Goal: Task Accomplishment & Management: Manage account settings

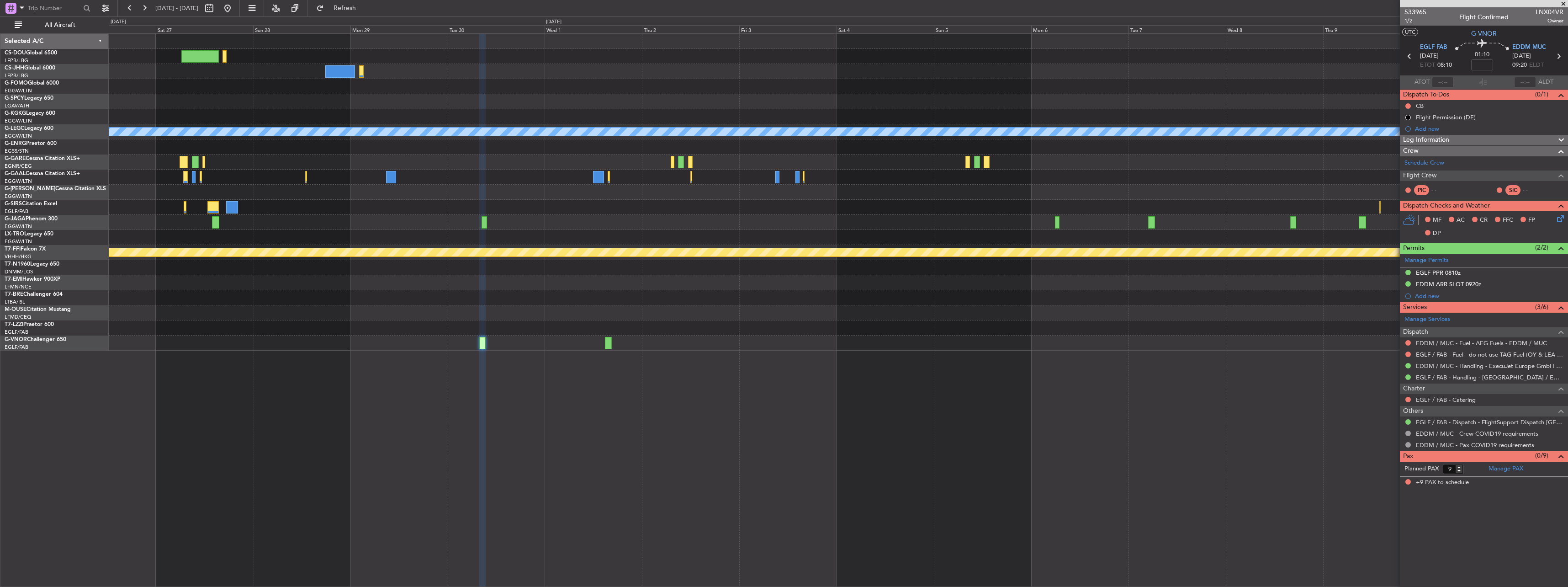
click at [352, 170] on div "Owner [GEOGRAPHIC_DATA] ([GEOGRAPHIC_DATA])" at bounding box center [838, 177] width 1459 height 15
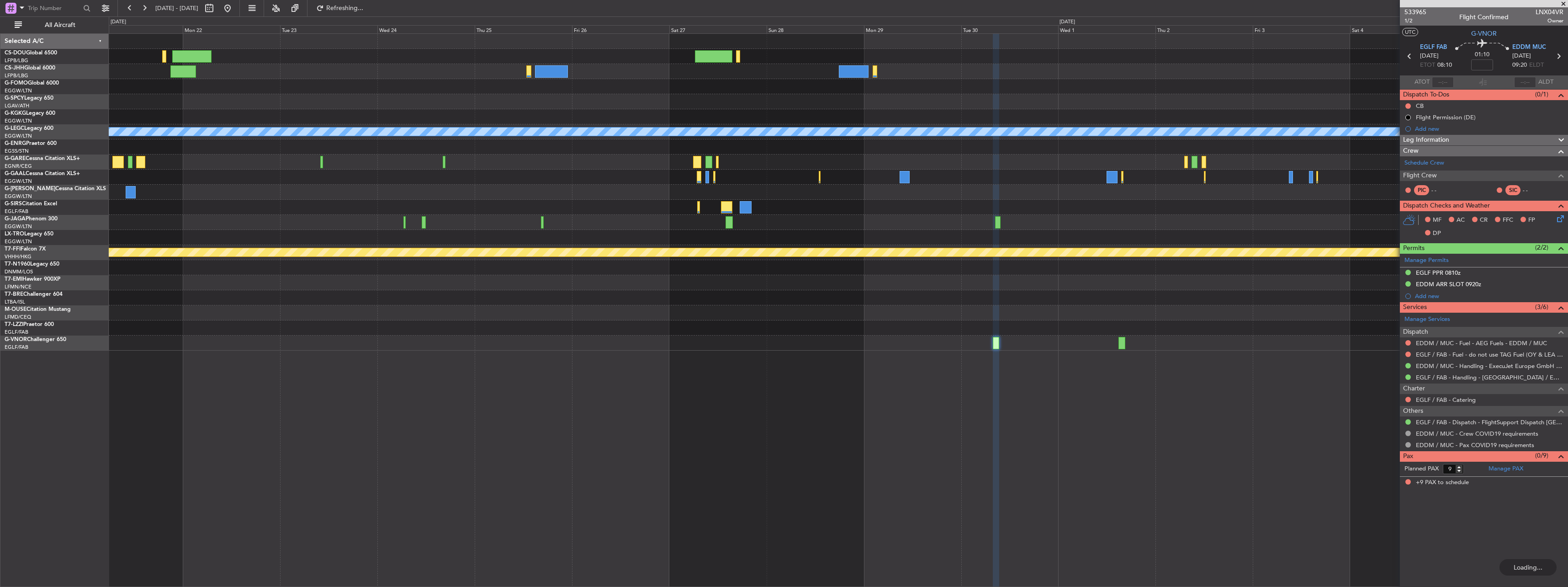
click at [939, 211] on div "A/C Unavailable [GEOGRAPHIC_DATA] ([GEOGRAPHIC_DATA]) Owner Planned Maint Genev…" at bounding box center [838, 192] width 1459 height 317
click at [235, 10] on button at bounding box center [228, 9] width 15 height 15
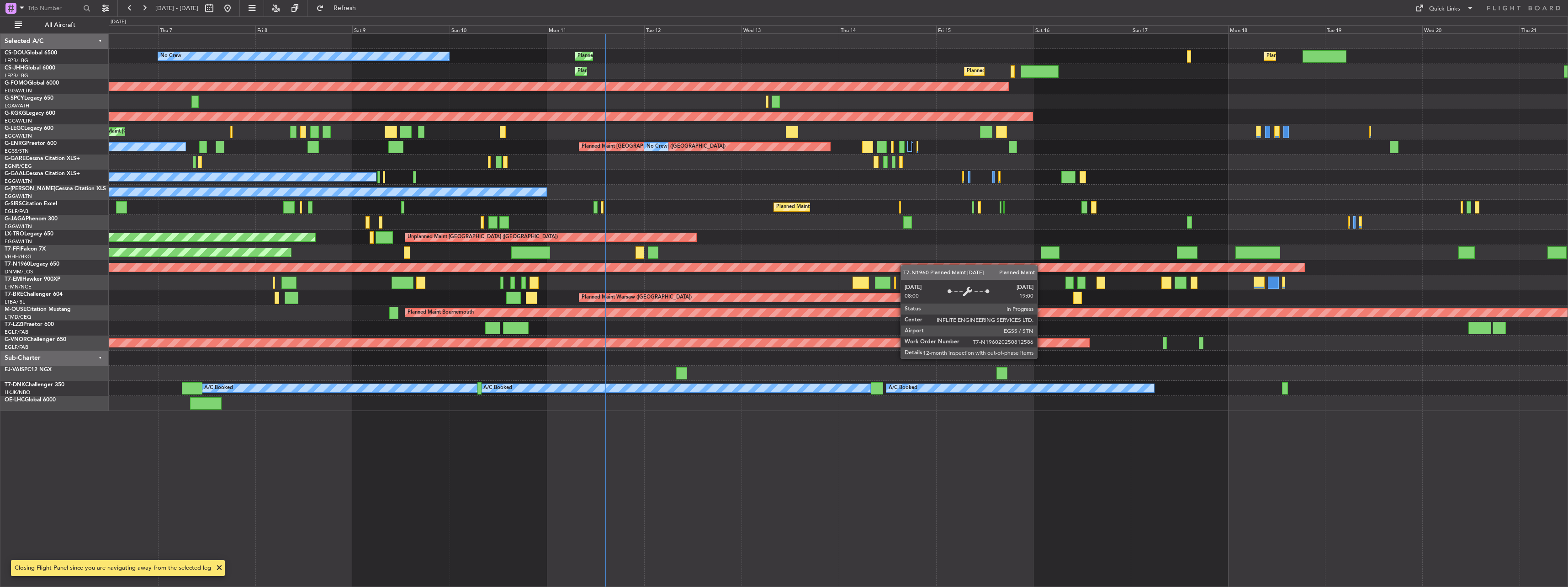
click at [869, 269] on div "No Crew Planned Maint [GEOGRAPHIC_DATA] ([GEOGRAPHIC_DATA]) Planned Maint [GEOG…" at bounding box center [838, 222] width 1459 height 377
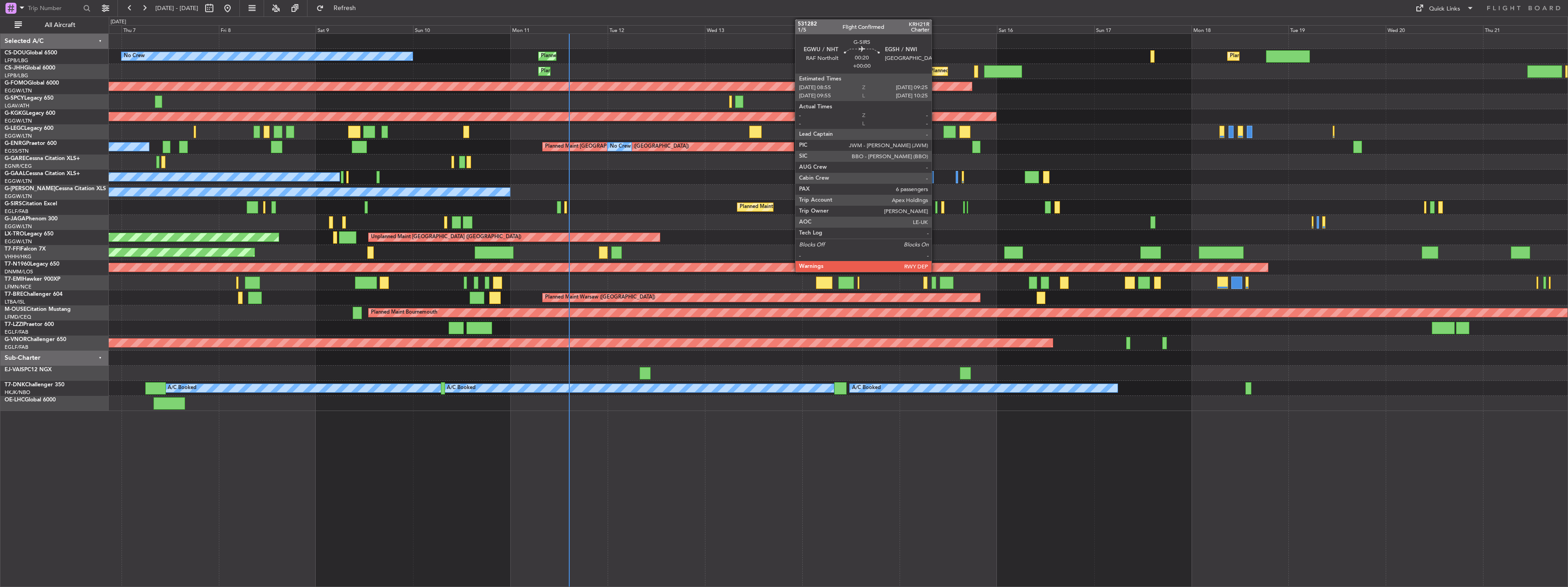
click at [936, 203] on div at bounding box center [936, 207] width 2 height 12
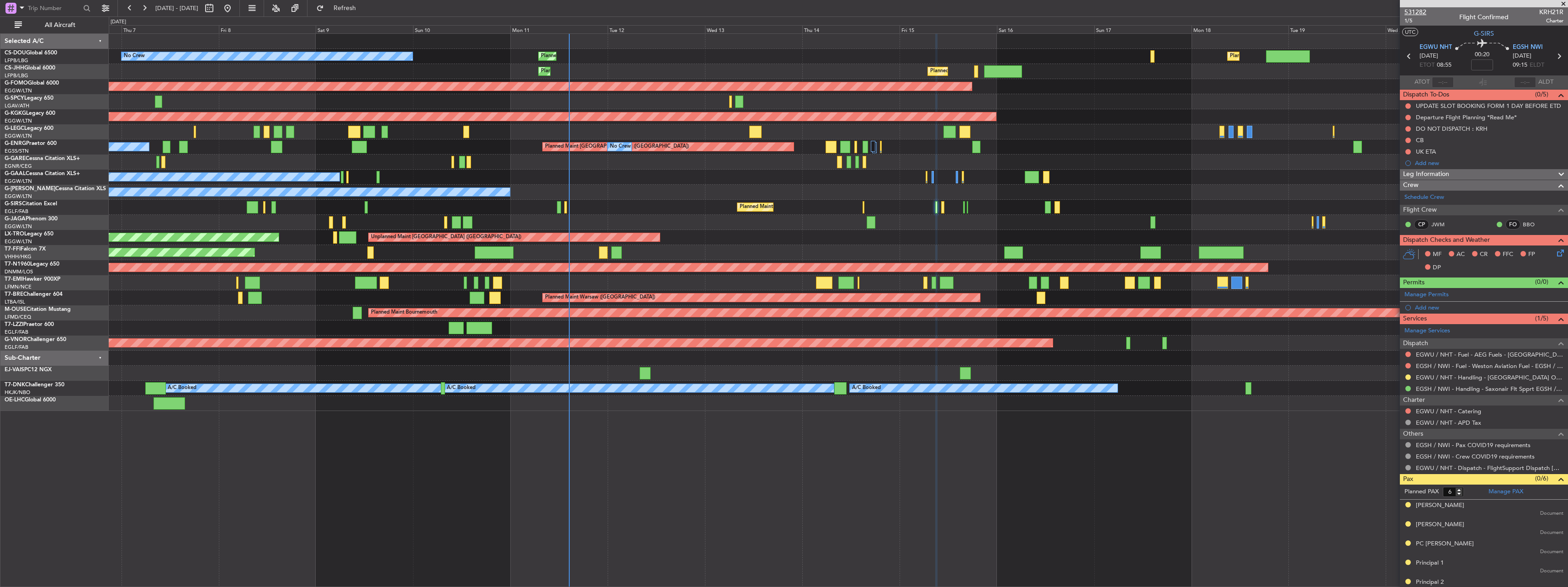
click at [1423, 13] on span "531282" at bounding box center [1415, 12] width 22 height 10
click at [856, 199] on div "Owner" at bounding box center [838, 192] width 1459 height 15
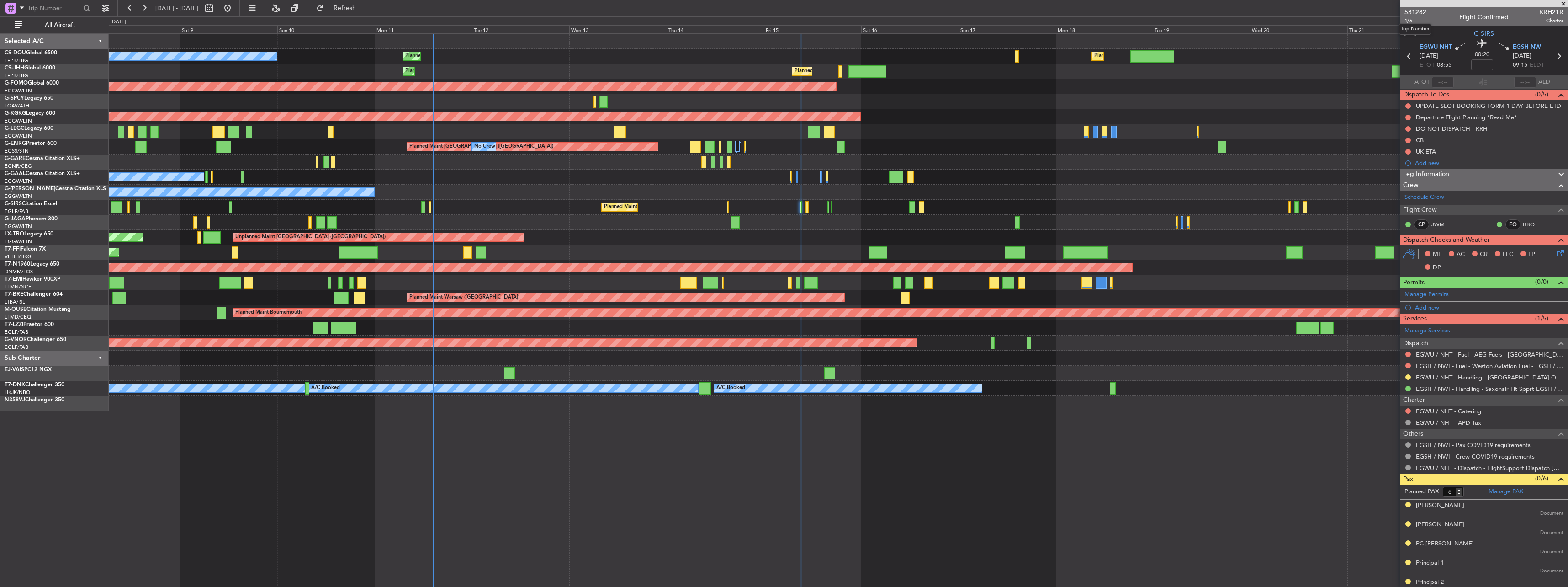
click at [1416, 12] on span "531282" at bounding box center [1415, 12] width 22 height 10
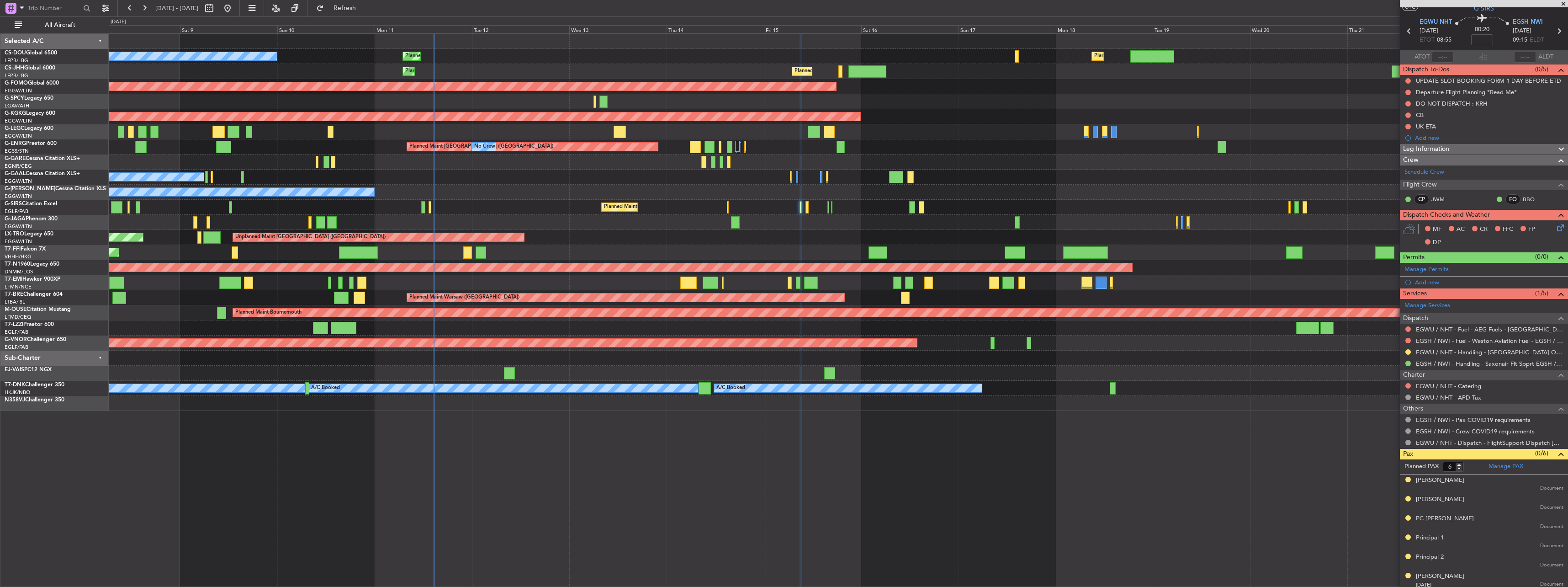
scroll to position [29, 0]
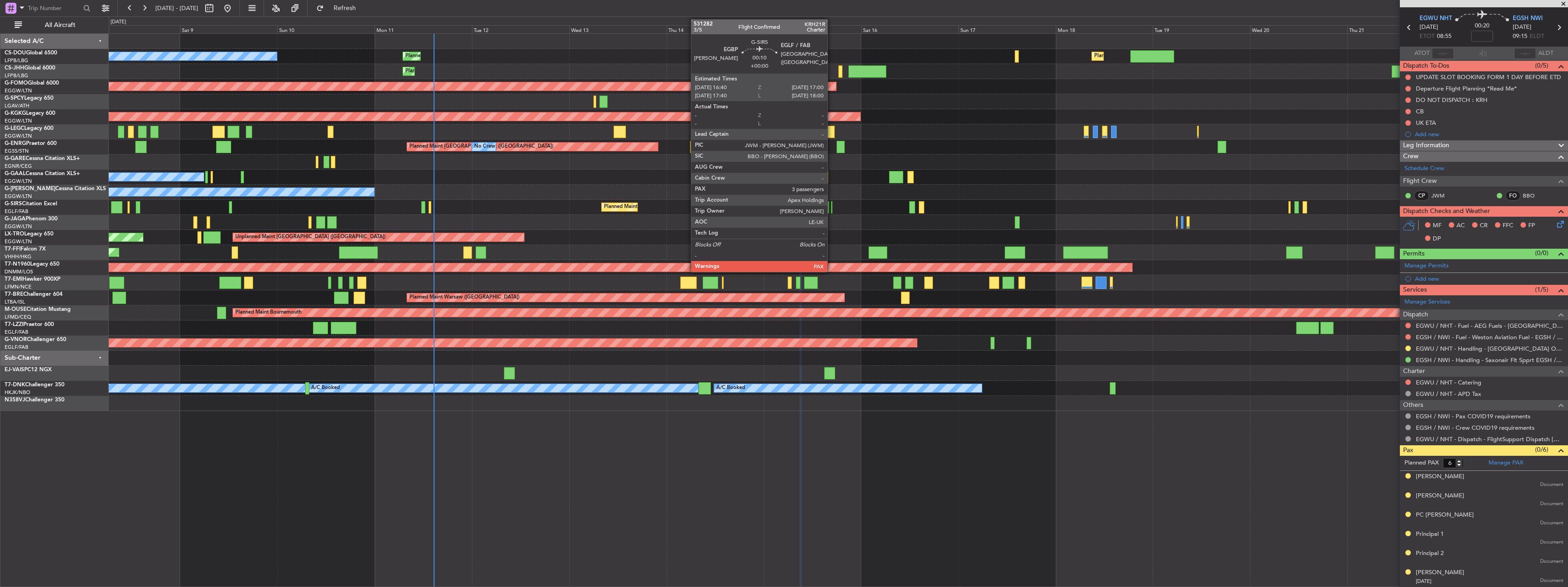
click at [831, 208] on div at bounding box center [831, 207] width 1 height 12
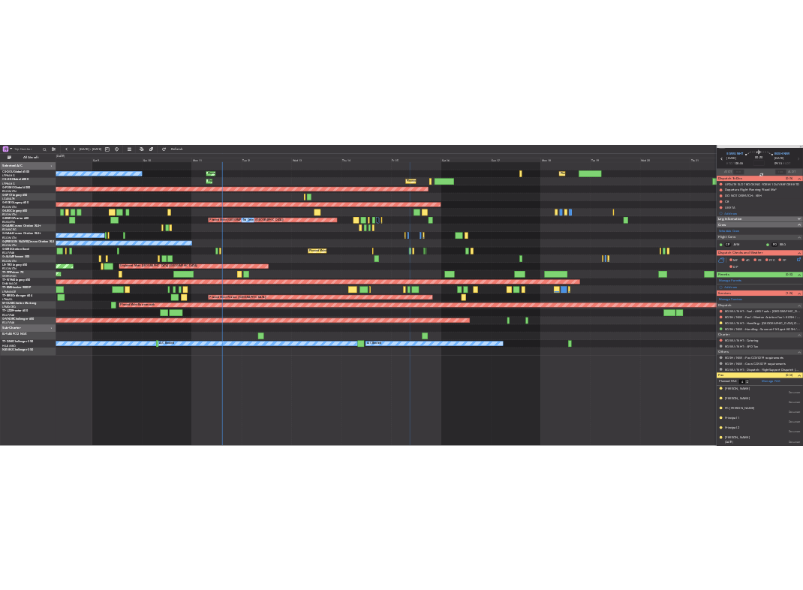
scroll to position [0, 0]
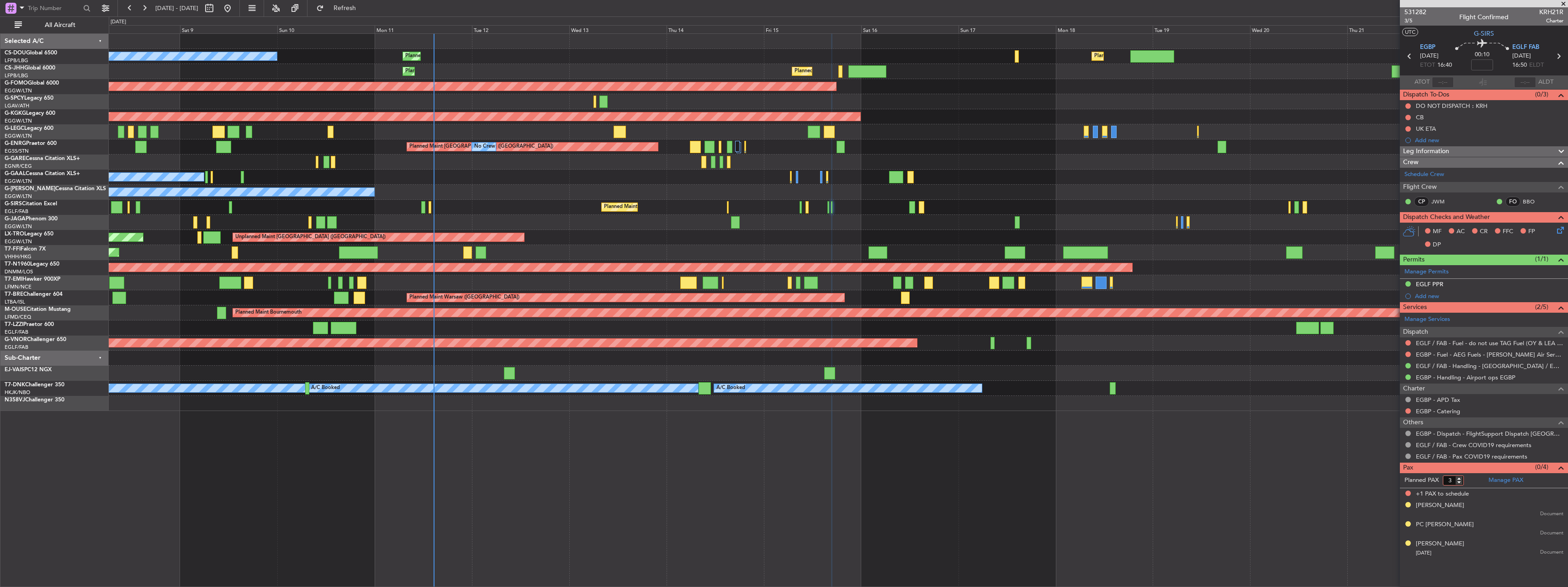
type input "3"
click at [1458, 482] on input "3" at bounding box center [1453, 480] width 21 height 10
click at [1323, 474] on div "Planned Maint [GEOGRAPHIC_DATA] ([GEOGRAPHIC_DATA]) Planned Maint [GEOGRAPHIC_D…" at bounding box center [838, 310] width 1459 height 554
click at [1474, 477] on form "Planned PAX 3" at bounding box center [1442, 480] width 84 height 15
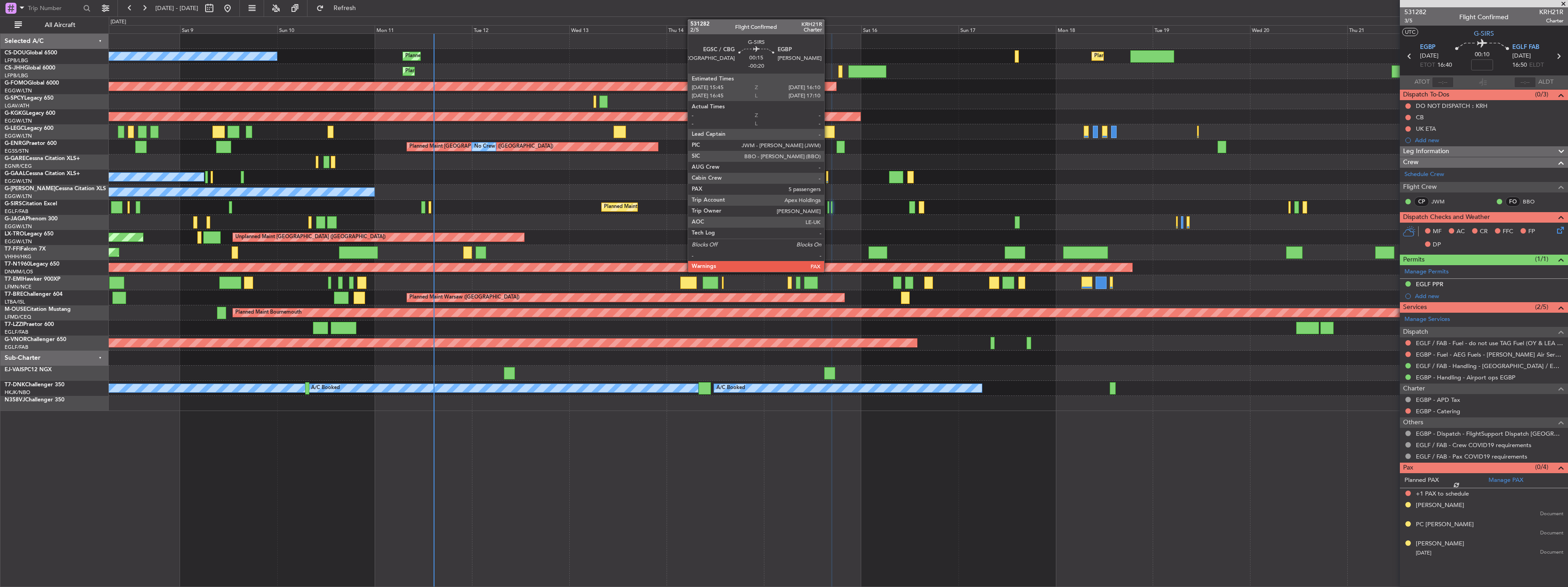
click at [828, 206] on div at bounding box center [828, 207] width 2 height 12
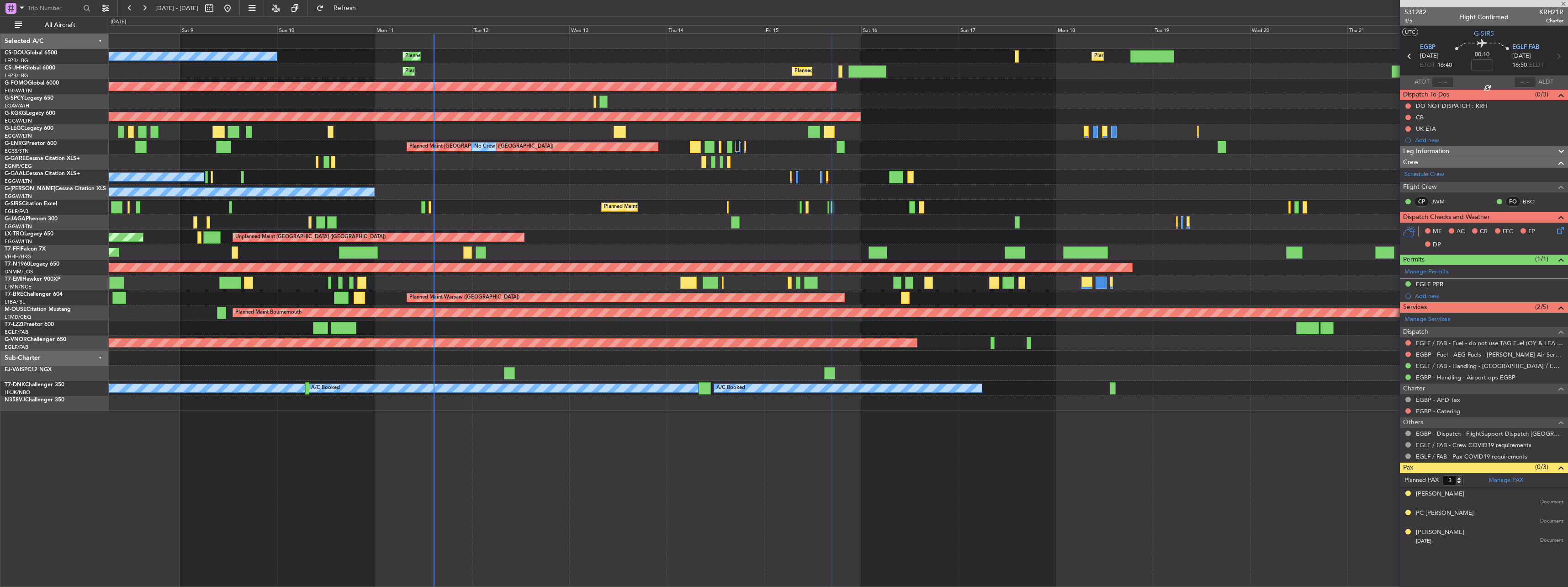
type input "-00:20"
type input "6"
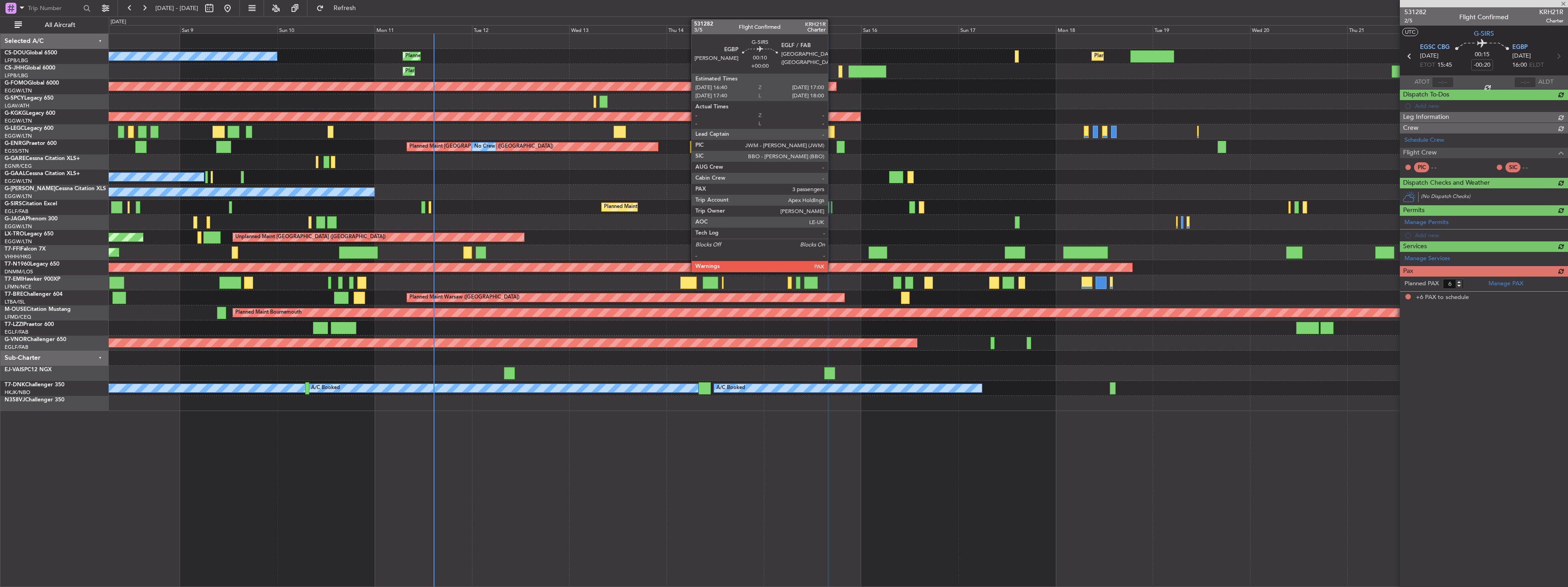
click at [832, 205] on div at bounding box center [831, 207] width 1 height 12
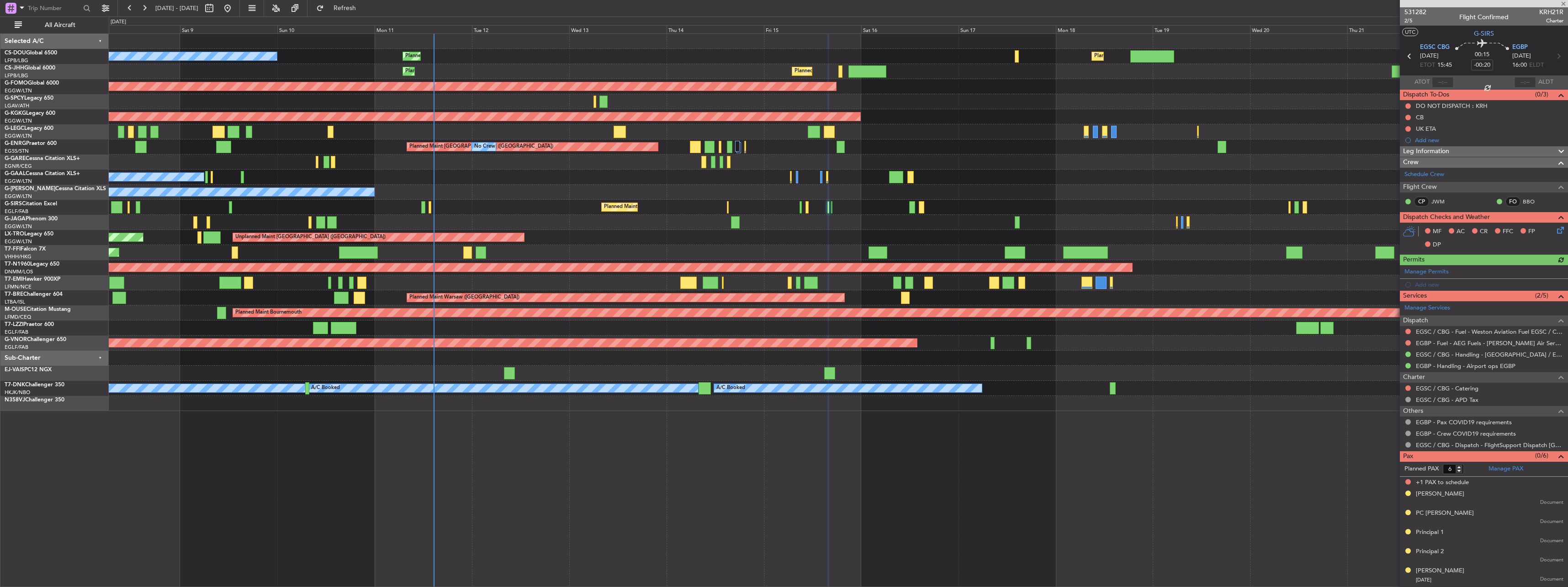
type input "3"
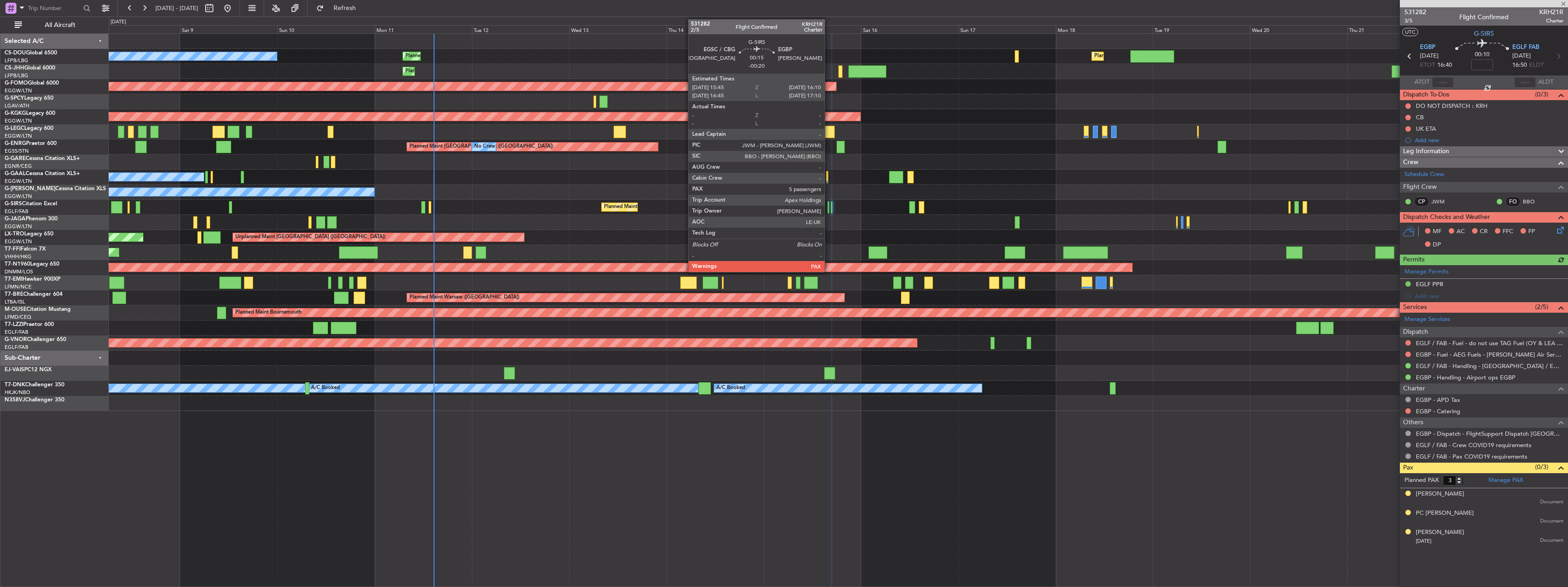
click at [829, 206] on div at bounding box center [828, 207] width 2 height 12
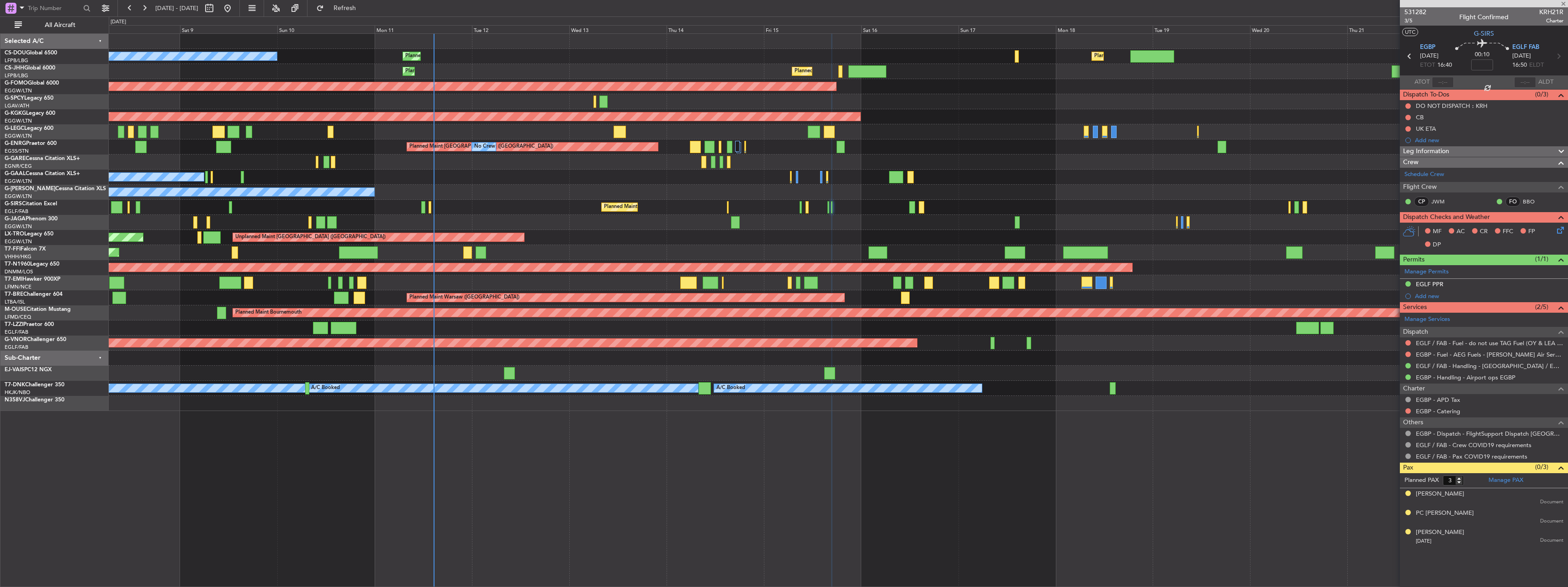
type input "-00:20"
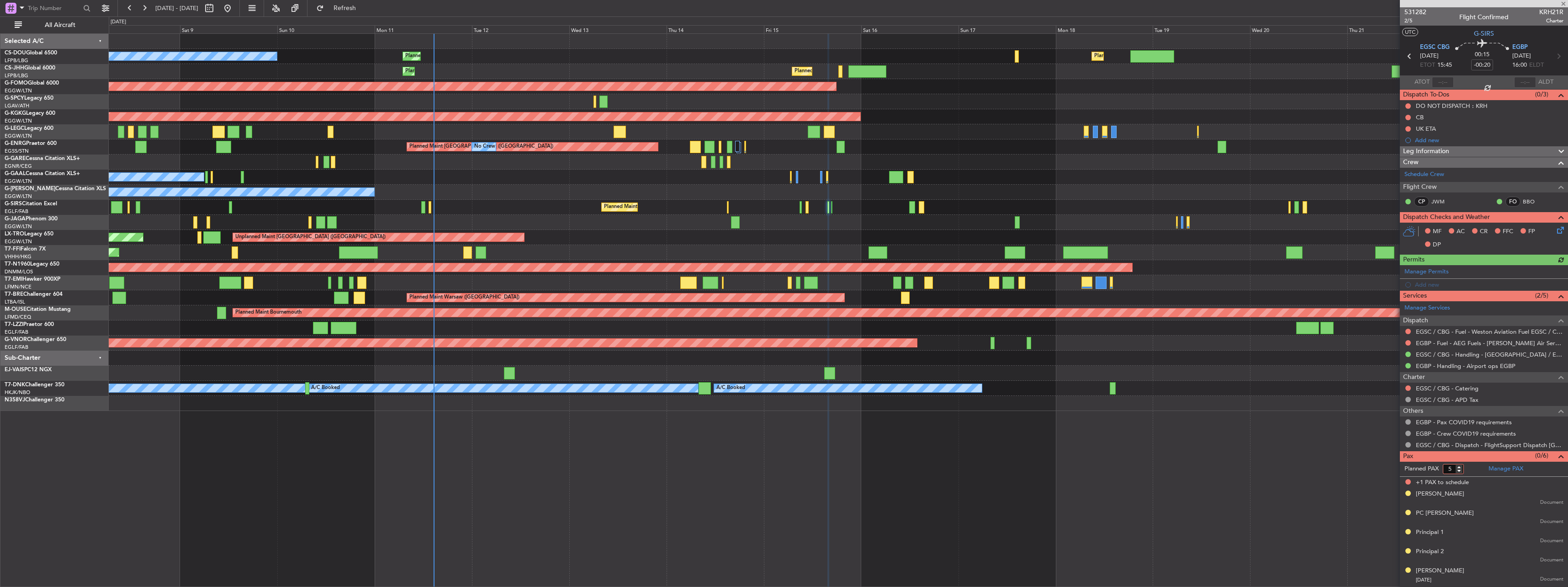
type input "5"
click at [1461, 472] on input "5" at bounding box center [1453, 469] width 21 height 10
click at [1469, 473] on form "Planned PAX 5" at bounding box center [1442, 469] width 84 height 15
click at [1553, 230] on div "MF AC CR FFC FP DP" at bounding box center [1488, 238] width 135 height 27
click at [1559, 228] on icon at bounding box center [1559, 228] width 7 height 7
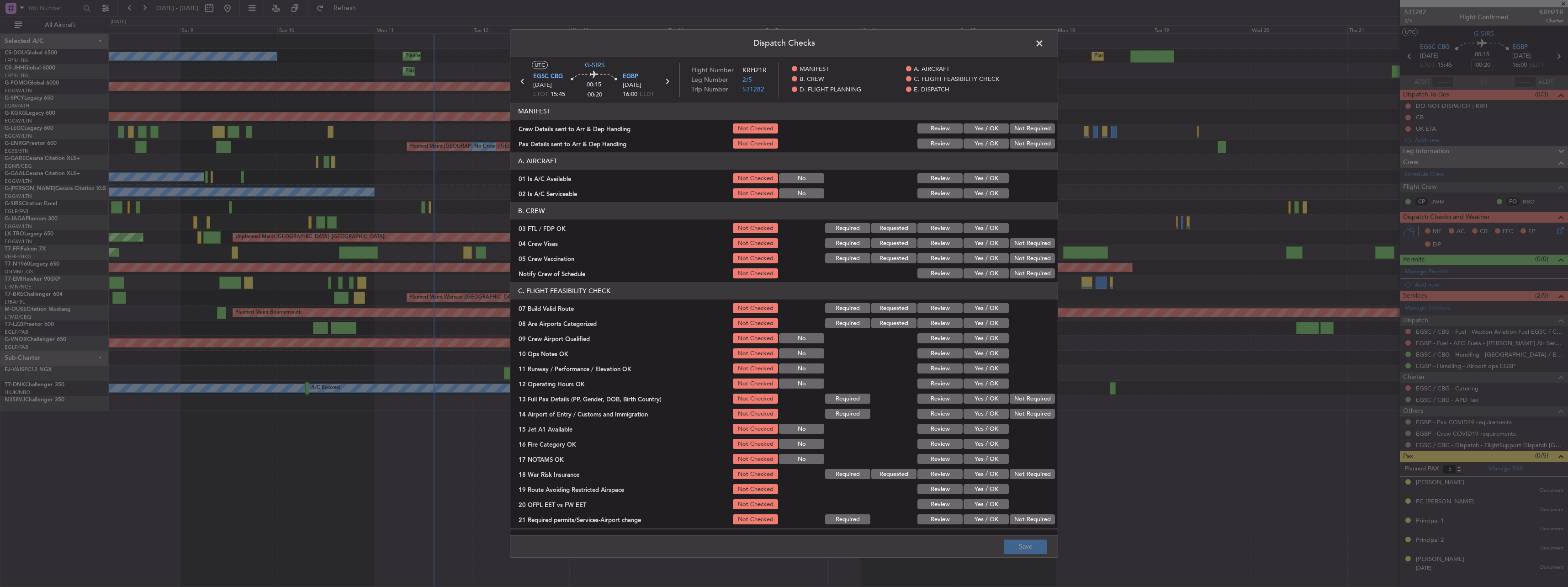
click at [989, 275] on button "Yes / OK" at bounding box center [986, 273] width 45 height 10
click at [1018, 550] on button "Save" at bounding box center [1025, 547] width 43 height 15
click at [1044, 43] on span at bounding box center [1044, 46] width 0 height 18
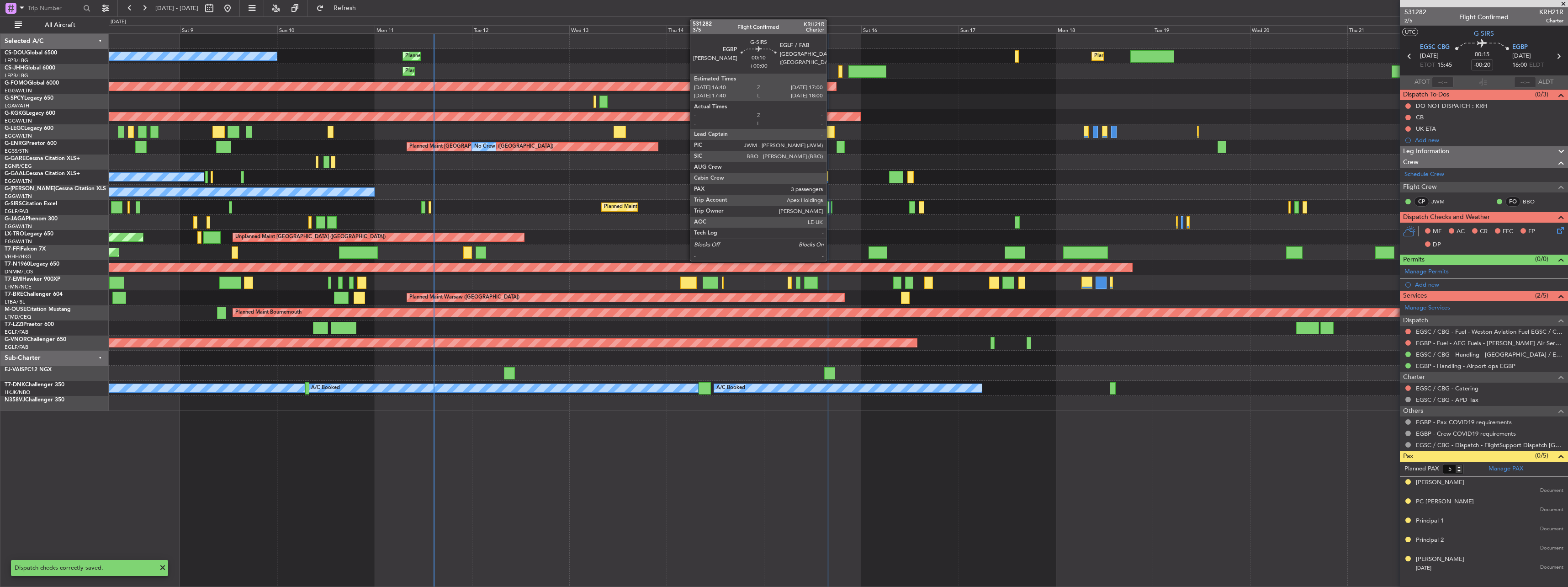
click at [831, 208] on div at bounding box center [831, 207] width 1 height 12
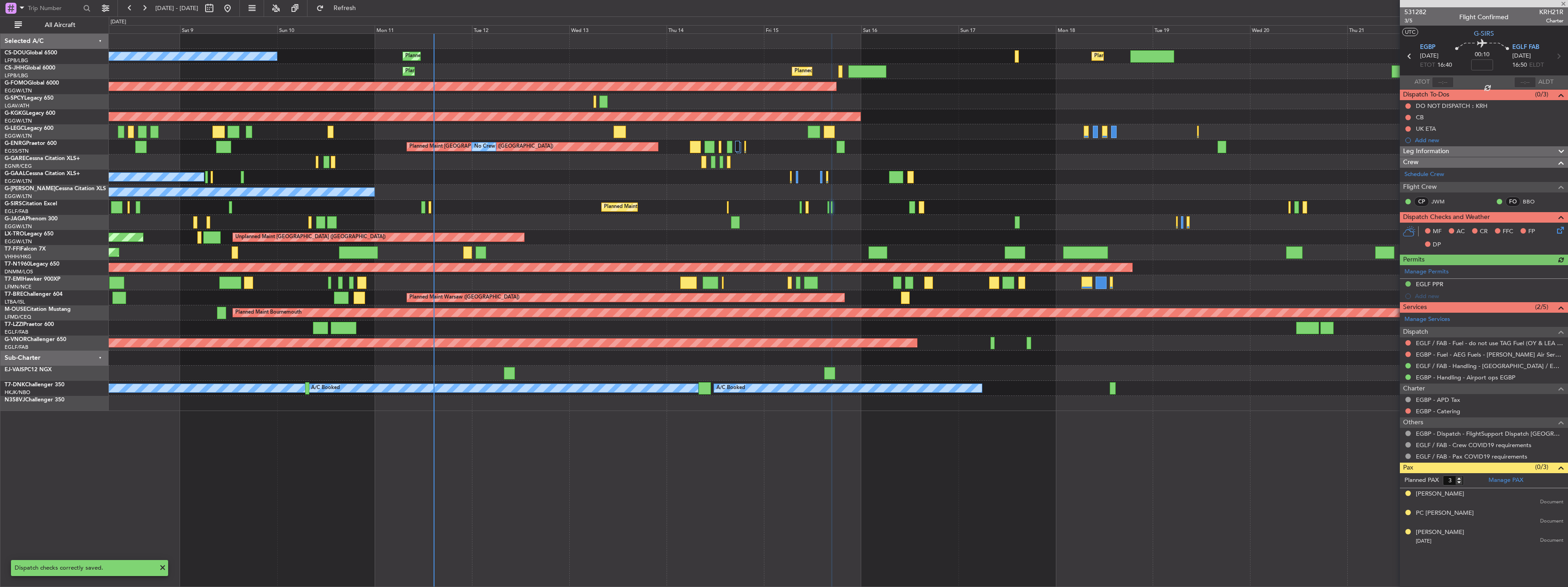
click at [1556, 232] on icon at bounding box center [1559, 228] width 7 height 7
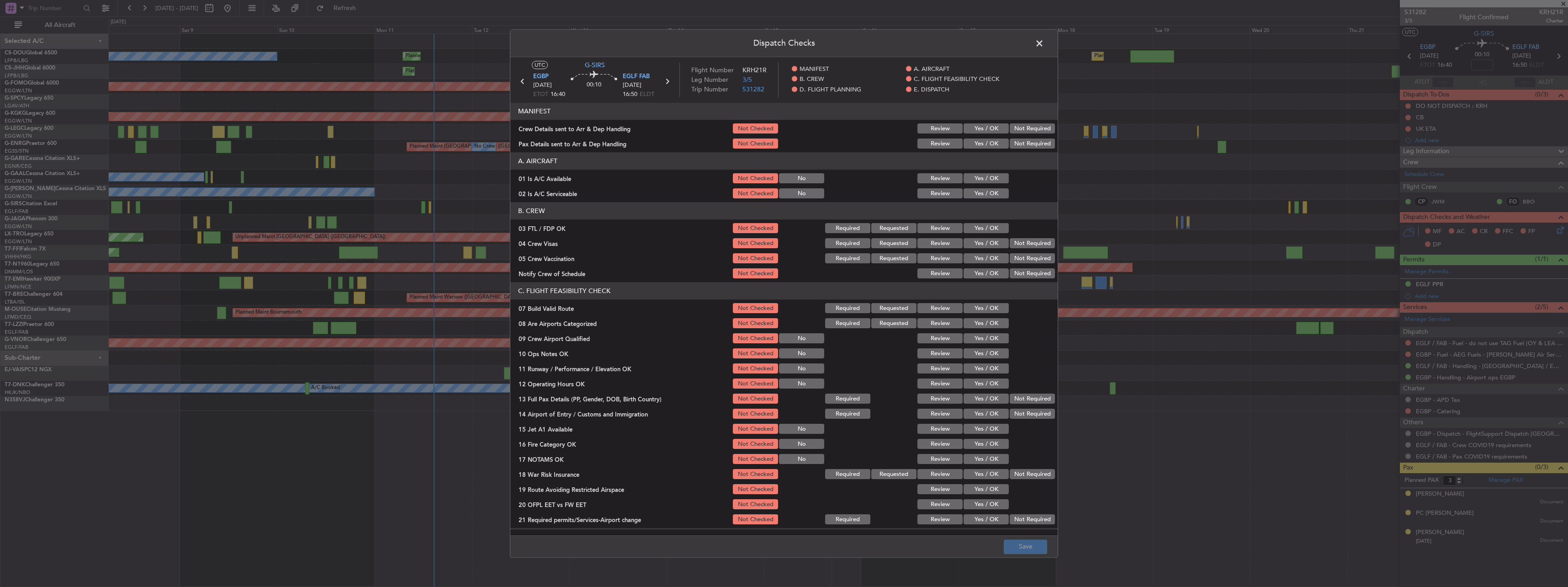
click at [979, 270] on button "Yes / OK" at bounding box center [986, 273] width 45 height 10
click at [1043, 544] on button "Save" at bounding box center [1025, 547] width 43 height 15
click at [1044, 43] on span at bounding box center [1044, 46] width 0 height 18
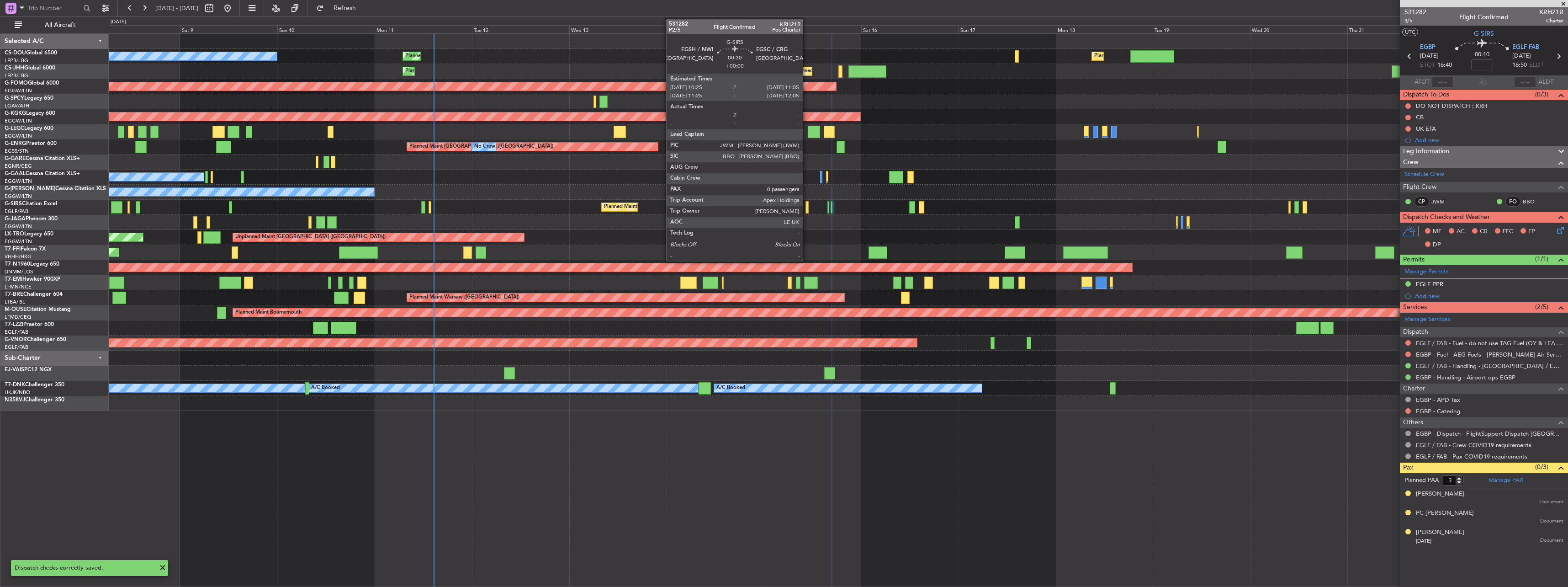
click at [807, 207] on div at bounding box center [807, 207] width 3 height 12
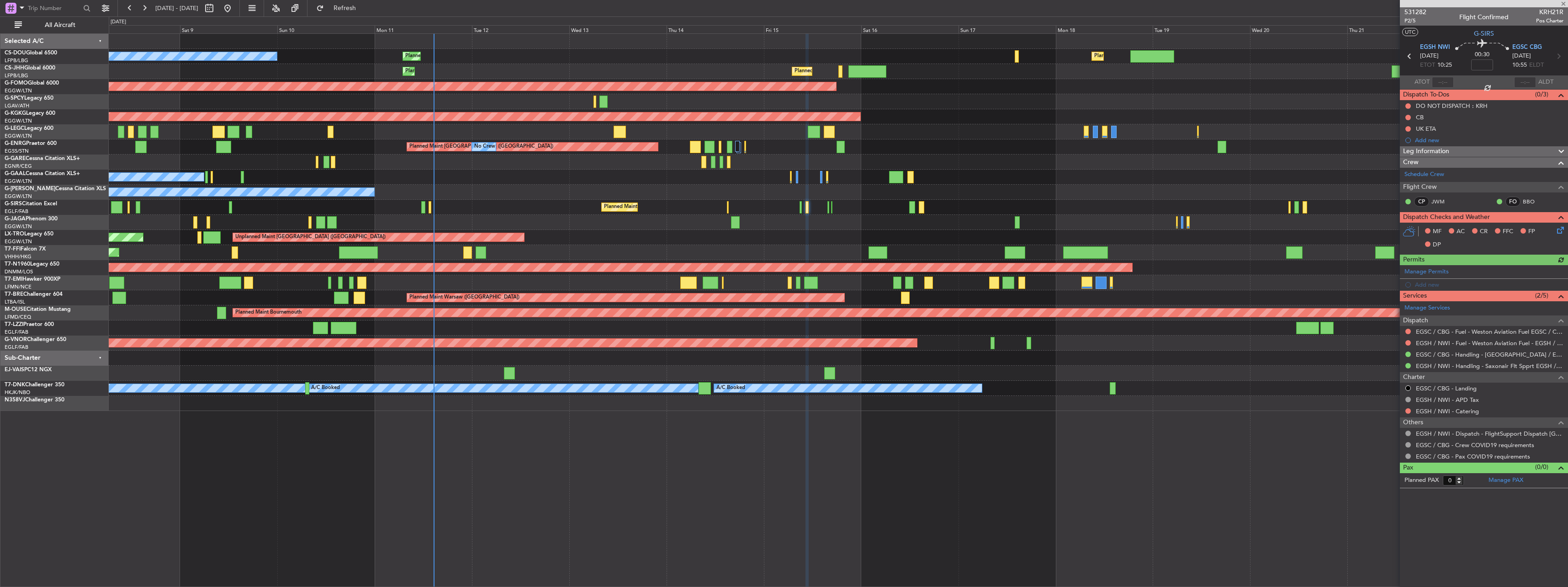
click at [1559, 232] on icon at bounding box center [1559, 228] width 7 height 7
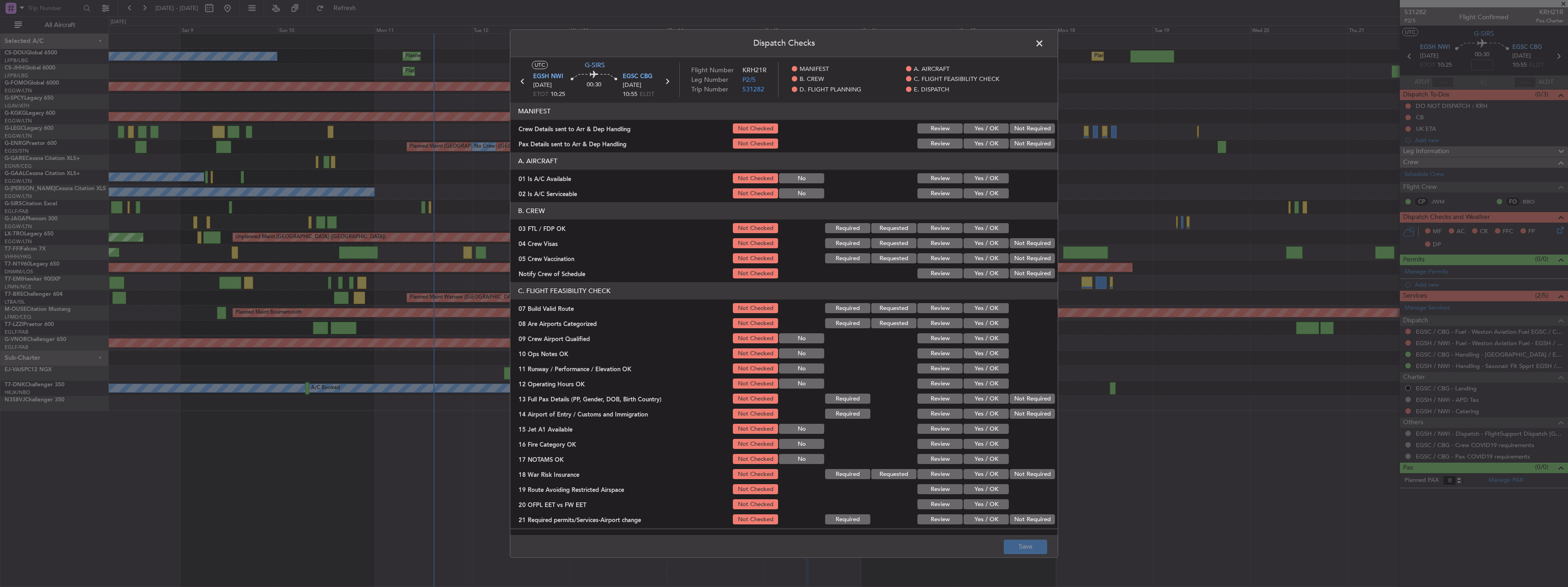
click at [978, 273] on button "Yes / OK" at bounding box center [986, 273] width 45 height 10
click at [1020, 547] on button "Save" at bounding box center [1025, 547] width 43 height 15
click at [1044, 42] on span at bounding box center [1044, 46] width 0 height 18
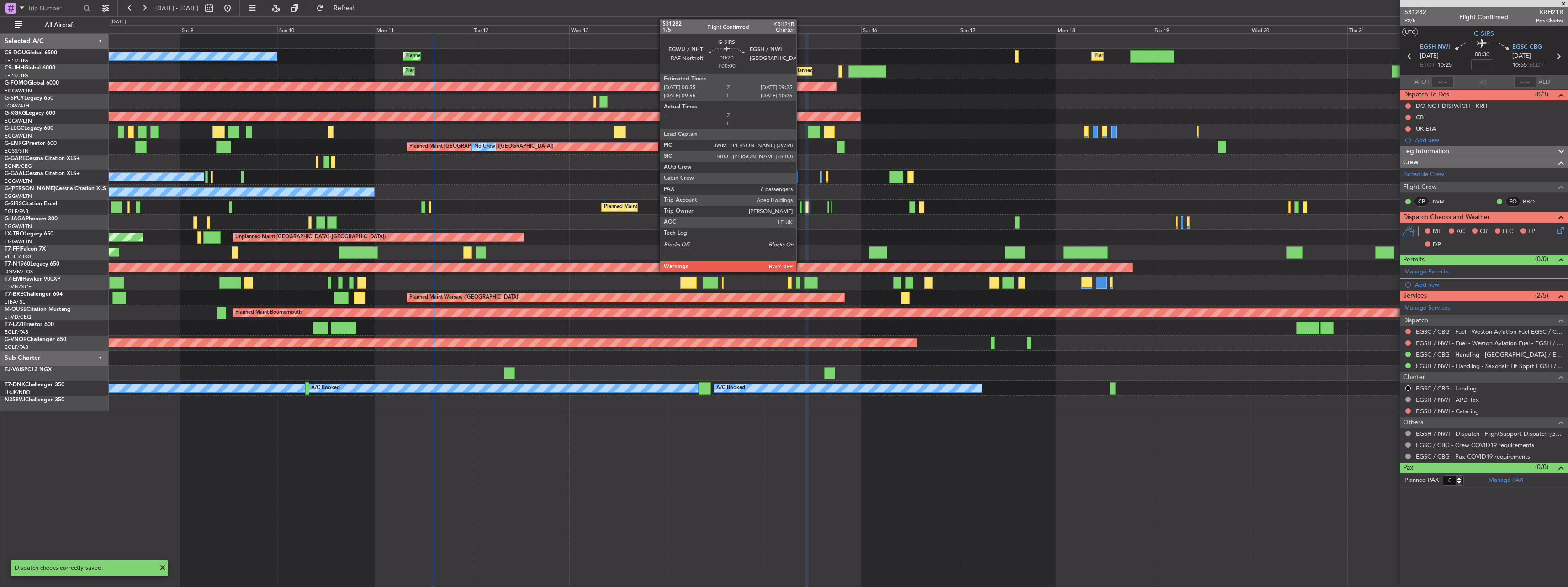
click at [800, 208] on div at bounding box center [801, 207] width 2 height 12
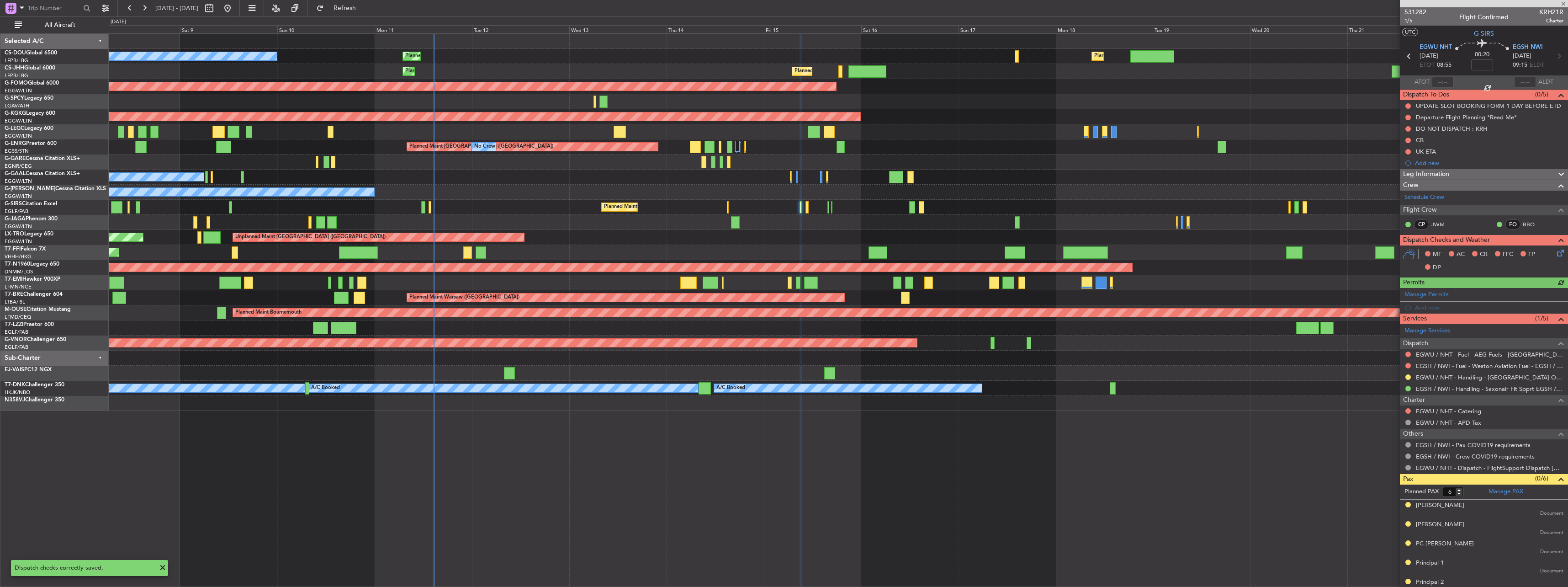
click at [1555, 254] on icon at bounding box center [1559, 251] width 7 height 7
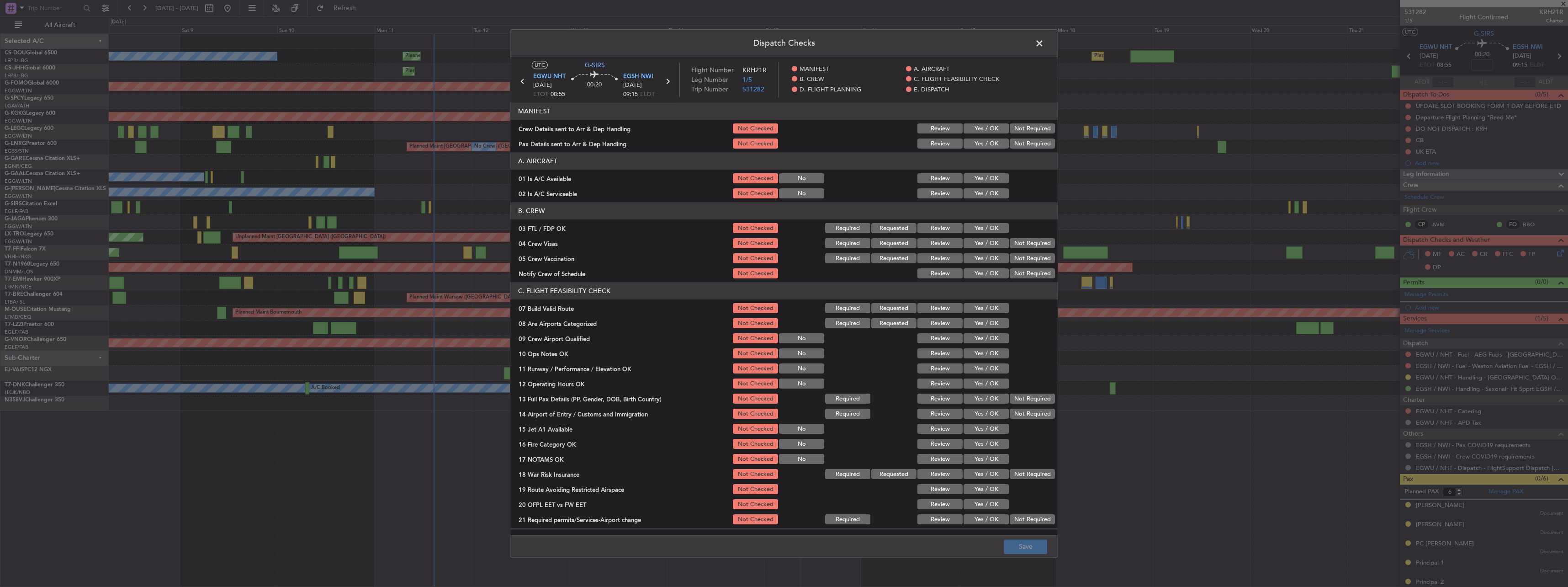
click at [975, 272] on button "Yes / OK" at bounding box center [986, 273] width 45 height 10
click at [1026, 550] on button "Save" at bounding box center [1025, 547] width 43 height 15
click at [1044, 46] on span at bounding box center [1044, 46] width 0 height 18
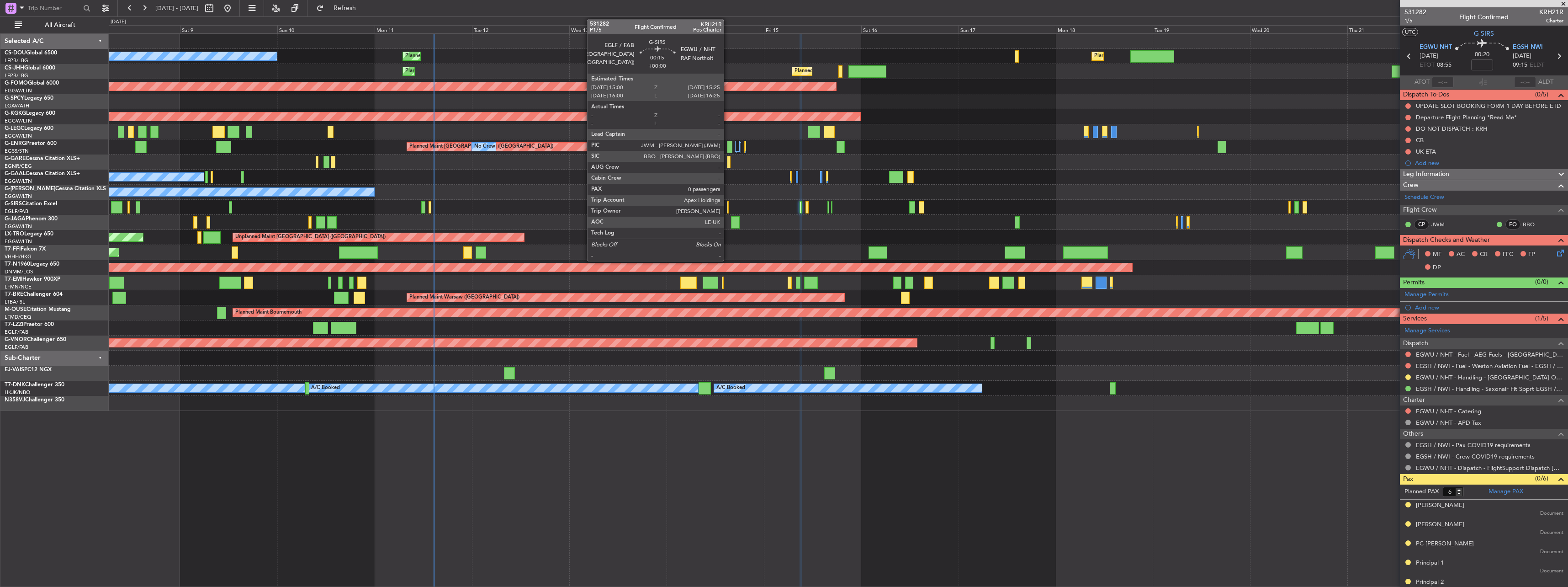
click at [729, 208] on div at bounding box center [727, 207] width 2 height 12
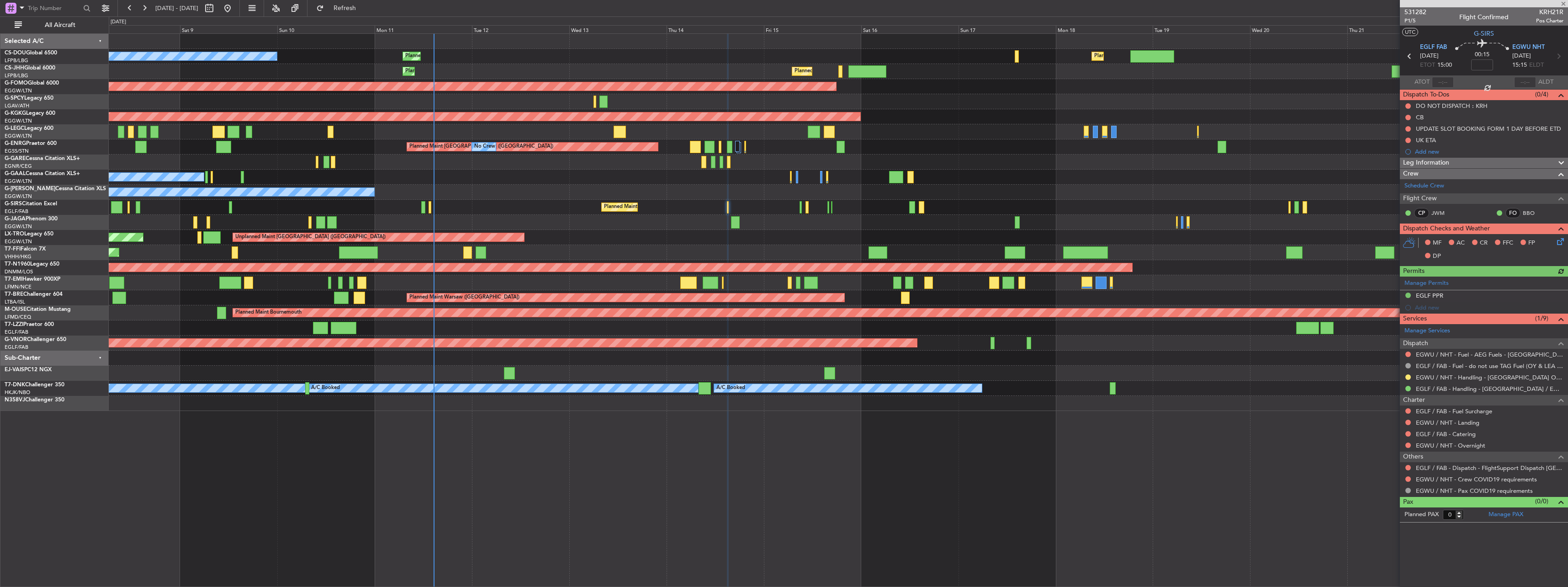
click at [1556, 241] on icon at bounding box center [1559, 240] width 7 height 7
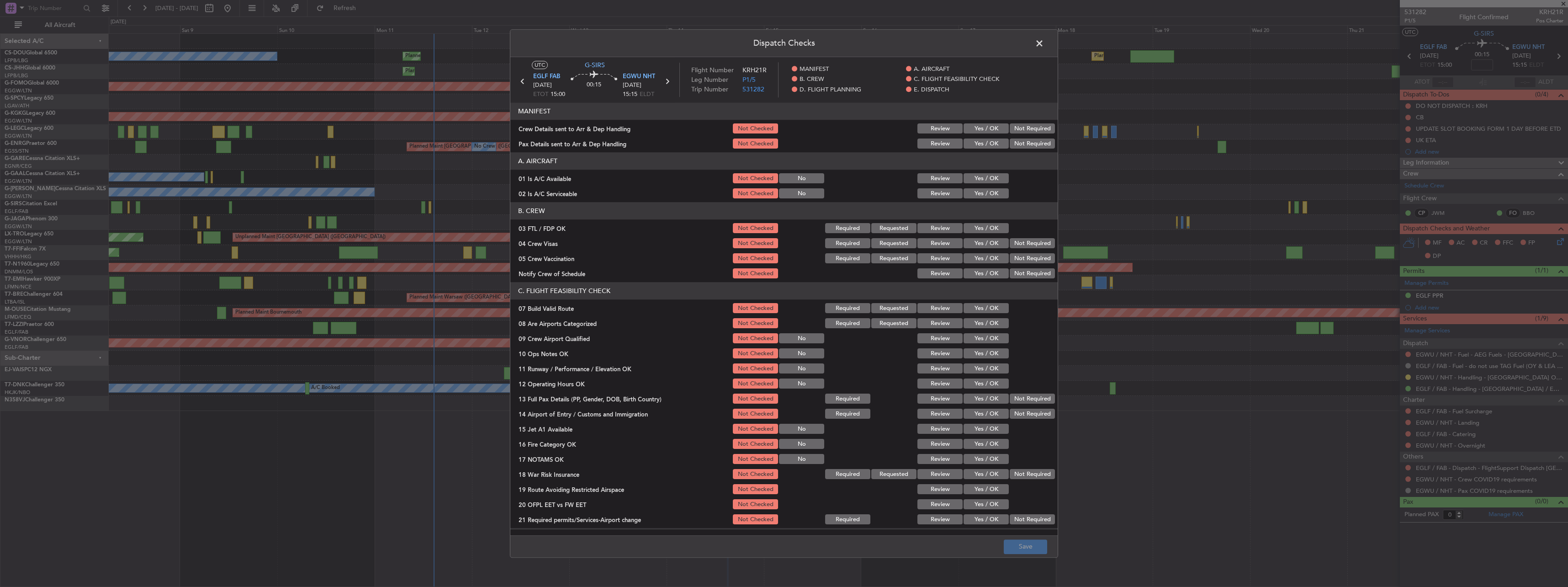
click at [981, 273] on button "Yes / OK" at bounding box center [986, 273] width 45 height 10
drag, startPoint x: 1043, startPoint y: 545, endPoint x: 1045, endPoint y: 539, distance: 6.3
click at [1043, 545] on button "Save" at bounding box center [1025, 547] width 43 height 15
click at [1044, 47] on span at bounding box center [1044, 46] width 0 height 18
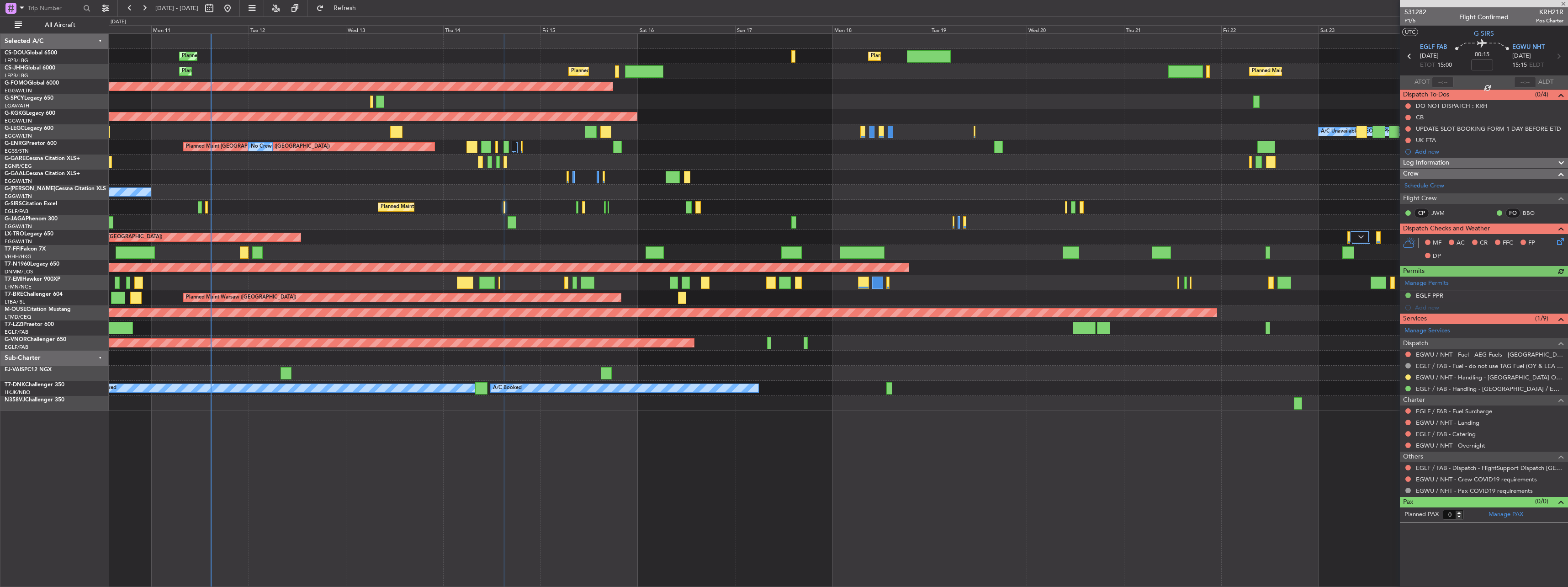
click at [503, 205] on div "Planned Maint [GEOGRAPHIC_DATA] ([GEOGRAPHIC_DATA])" at bounding box center [838, 207] width 1459 height 15
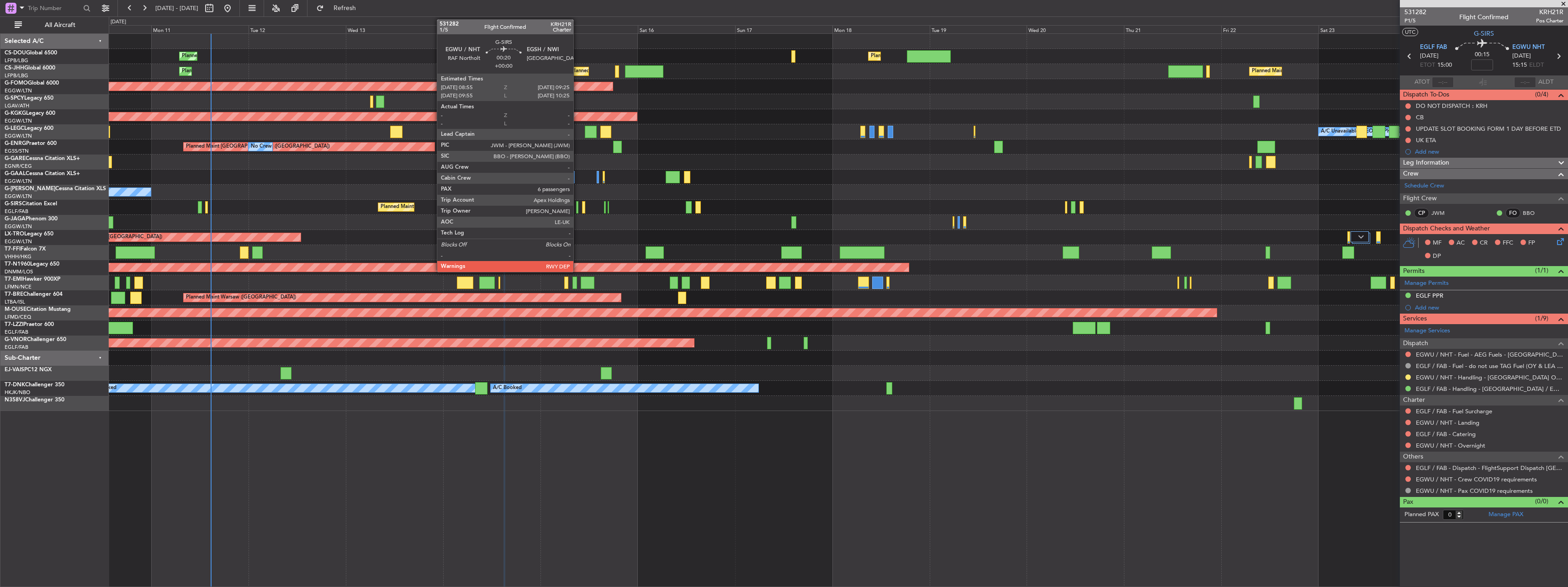
click at [578, 206] on div at bounding box center [577, 207] width 2 height 12
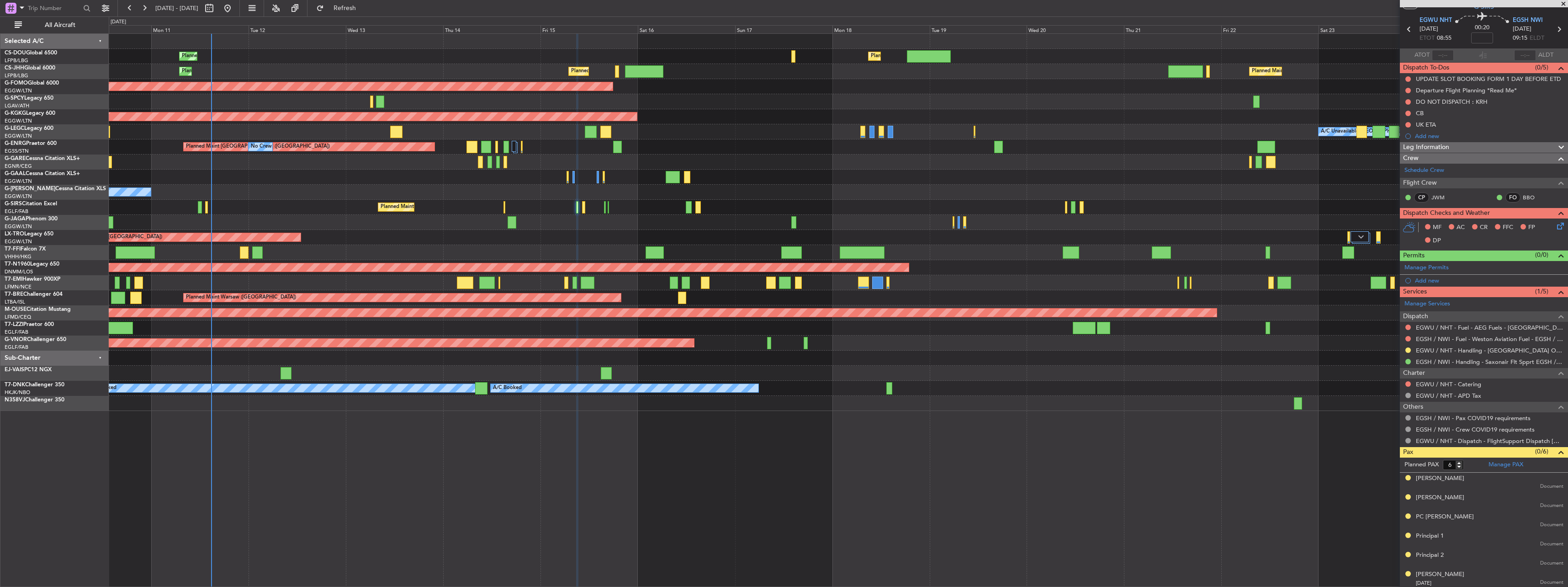
scroll to position [29, 0]
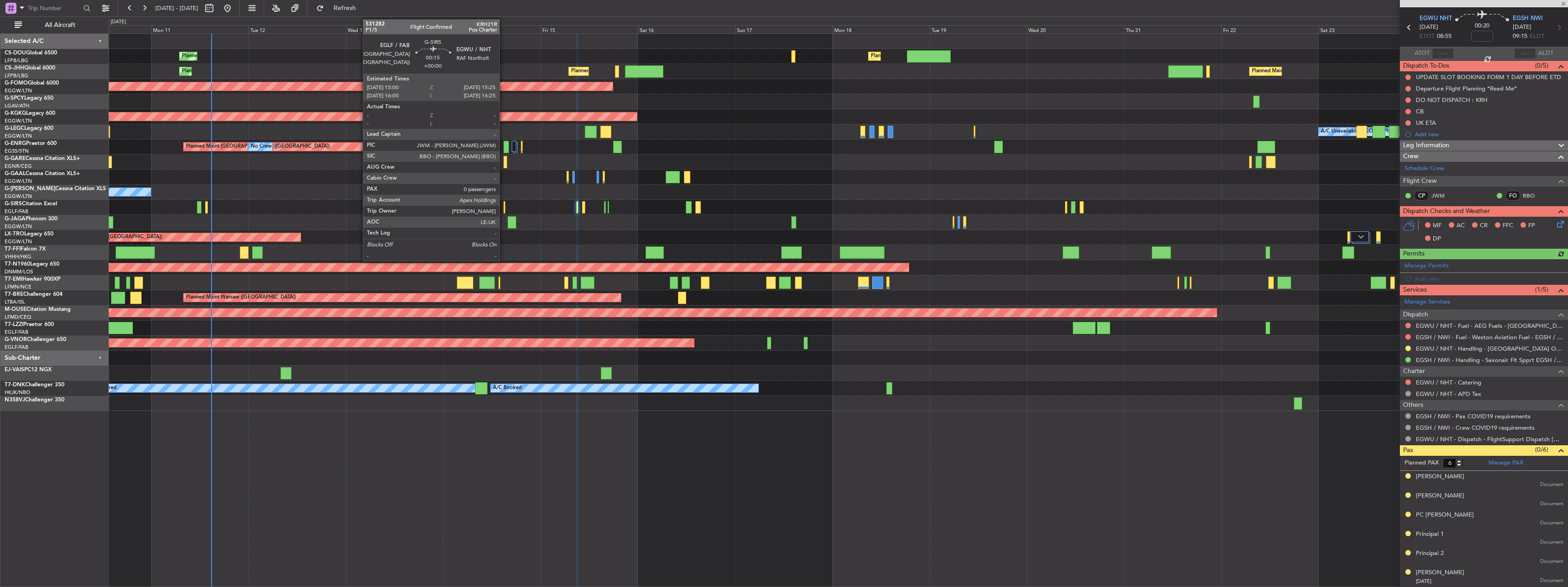
click at [503, 205] on div at bounding box center [504, 207] width 2 height 12
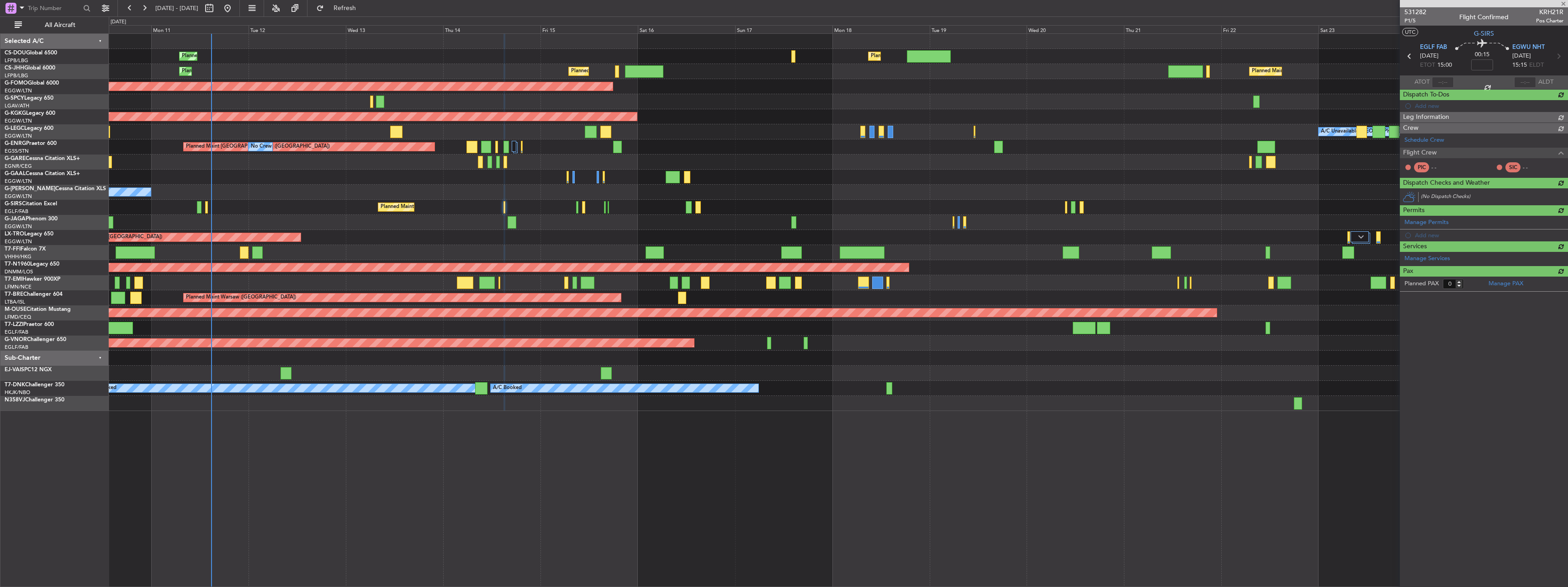
scroll to position [0, 0]
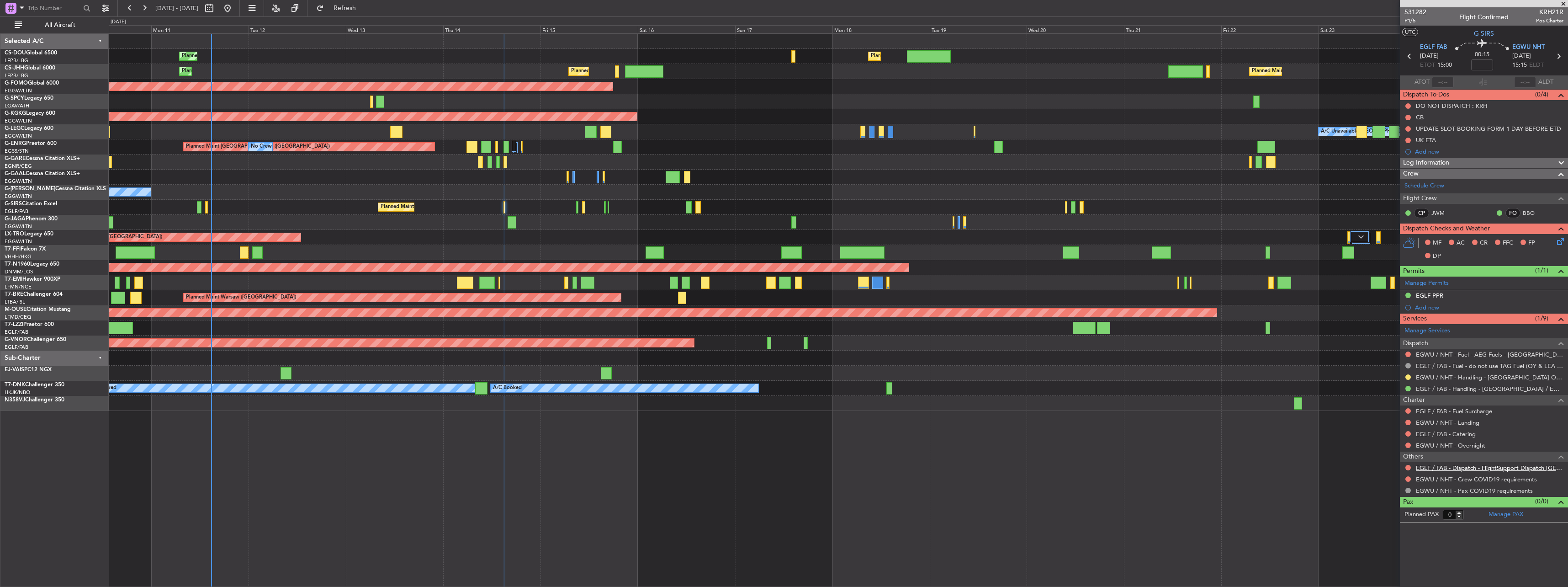
click at [1450, 469] on link "EGLF / FAB - Dispatch - FlightSupport Dispatch [GEOGRAPHIC_DATA]" at bounding box center [1489, 468] width 147 height 8
click at [575, 203] on div "Planned Maint [GEOGRAPHIC_DATA] ([GEOGRAPHIC_DATA])" at bounding box center [838, 207] width 1459 height 15
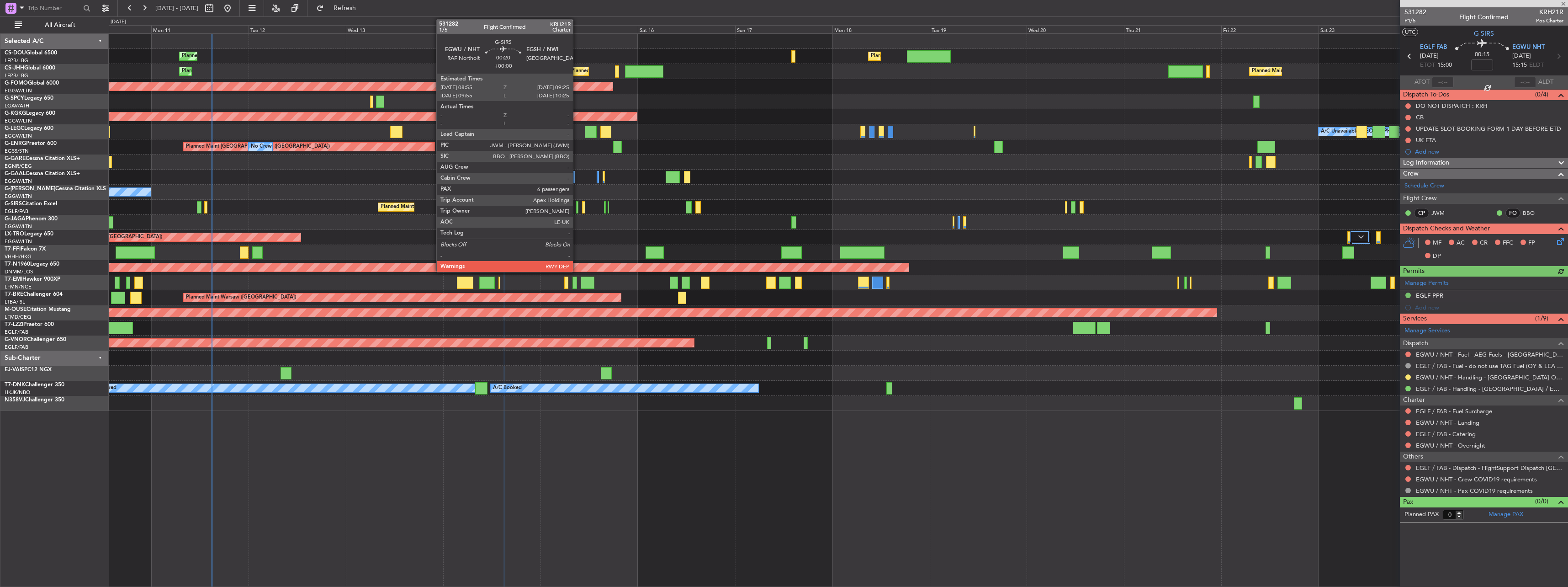
click at [577, 204] on div at bounding box center [577, 207] width 2 height 12
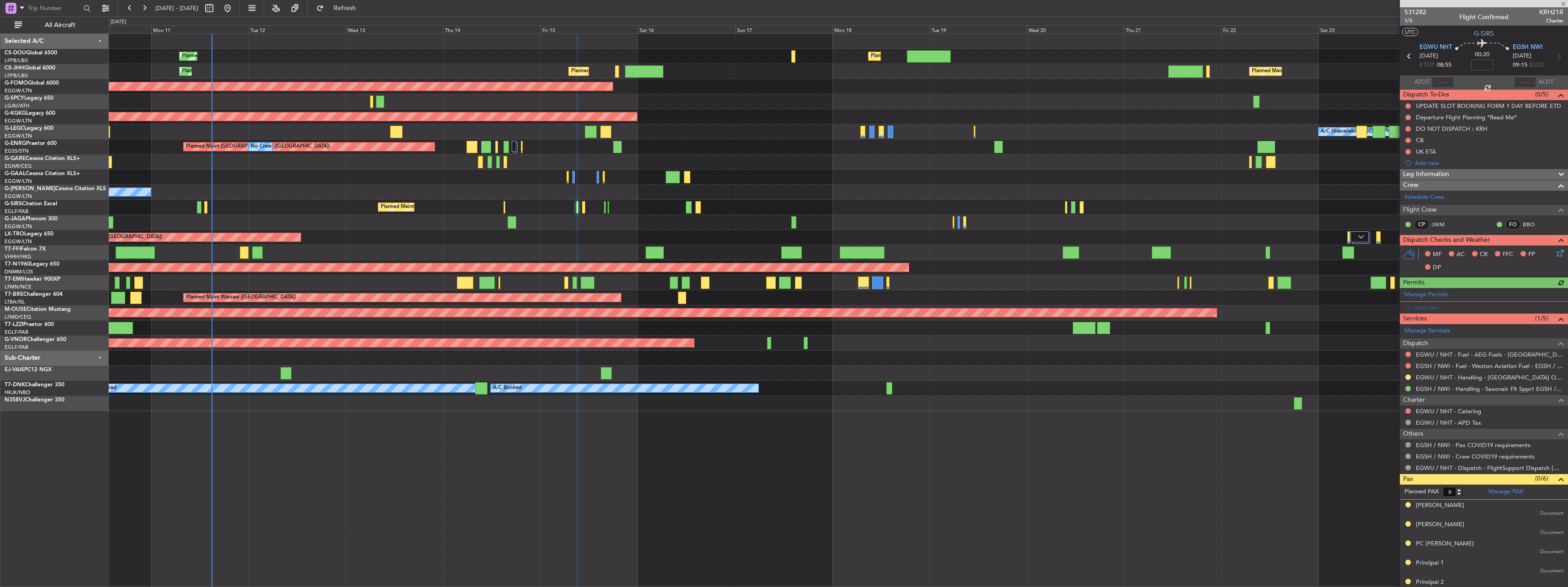
click at [1409, 410] on button at bounding box center [1408, 410] width 5 height 5
click at [1374, 461] on span "Requested" at bounding box center [1382, 465] width 29 height 9
click at [1443, 410] on link "EGWU / NHT - Catering" at bounding box center [1448, 411] width 65 height 8
click at [1405, 23] on span "1/5" at bounding box center [1415, 21] width 22 height 8
click at [1433, 409] on link "EGWU / NHT - Catering" at bounding box center [1448, 411] width 65 height 8
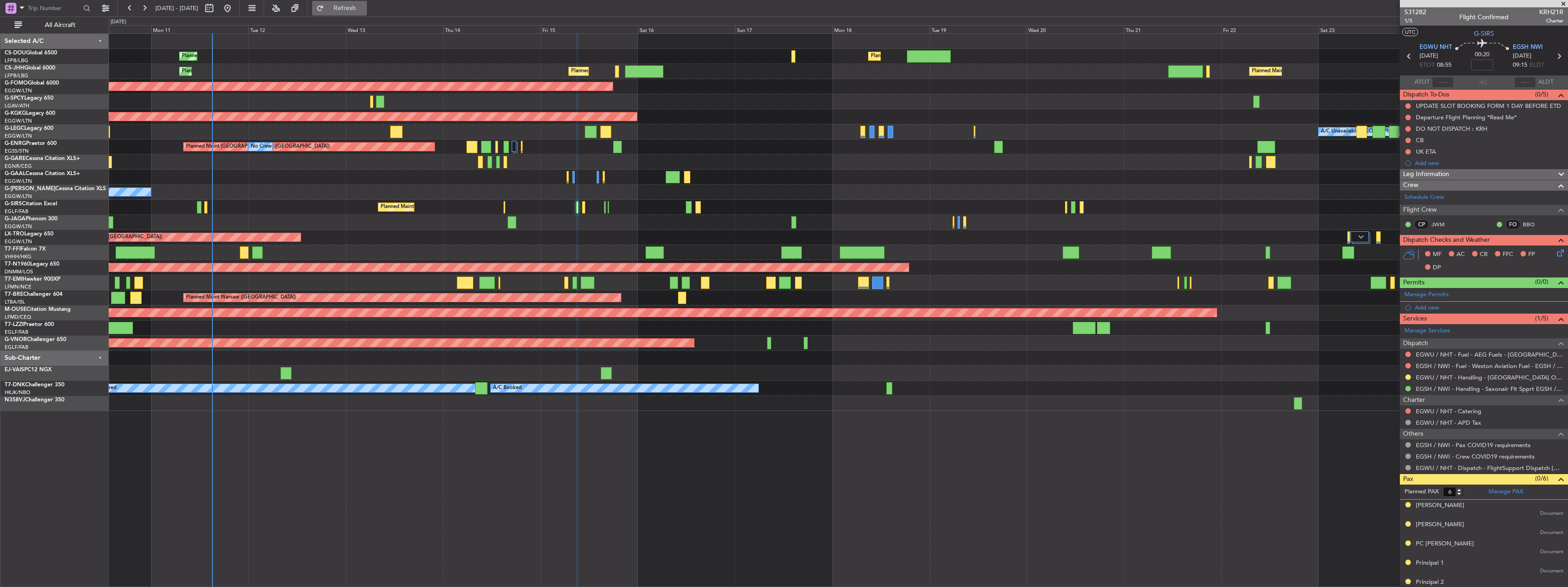
click at [364, 9] on span "Refresh" at bounding box center [345, 8] width 38 height 7
click at [1408, 411] on button at bounding box center [1408, 410] width 5 height 5
click at [1370, 515] on span "Confirmed" at bounding box center [1382, 519] width 29 height 9
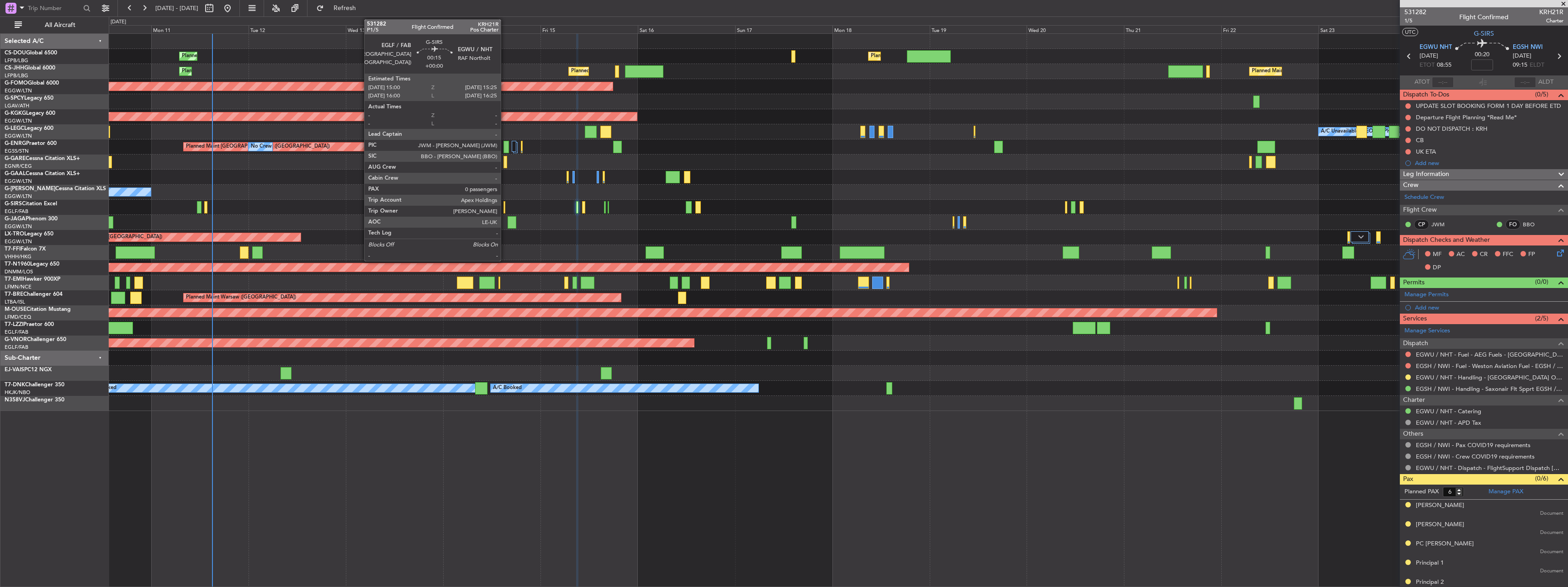
click at [503, 207] on div at bounding box center [504, 207] width 2 height 12
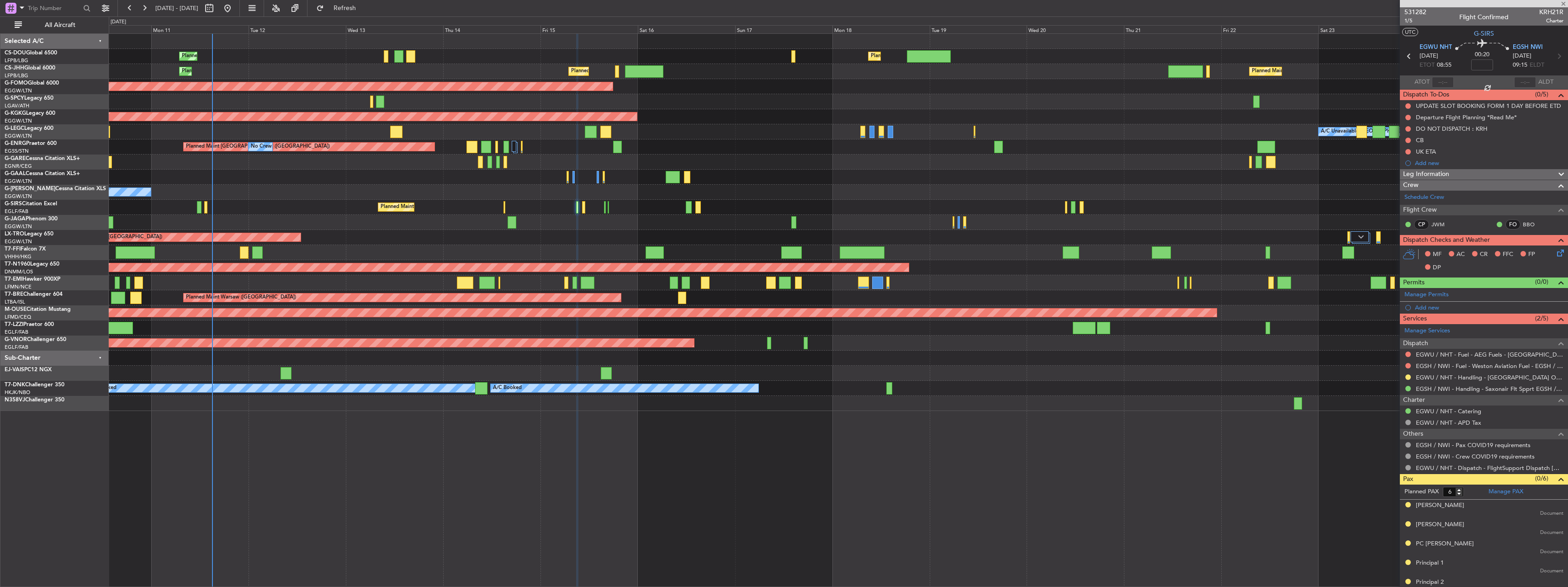
type input "0"
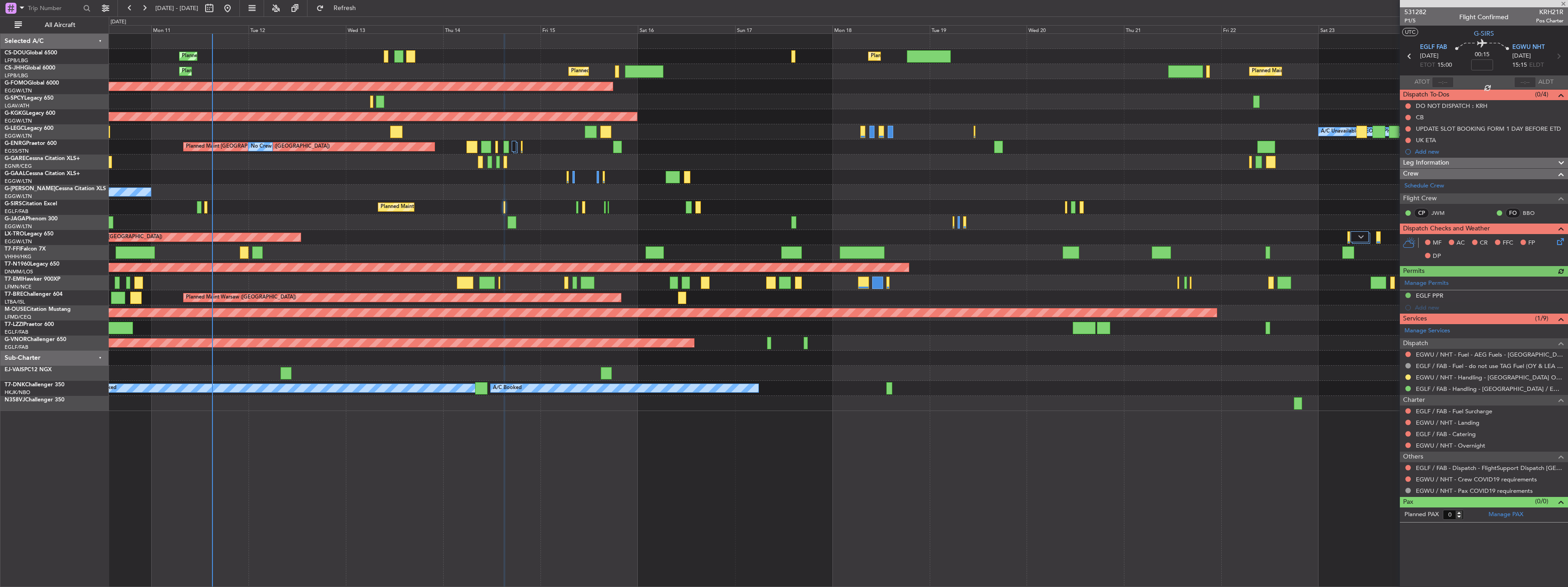
click at [1463, 329] on mat-tooltip-component "Incomplete" at bounding box center [1483, 336] width 42 height 24
click at [1430, 327] on link "Manage Services" at bounding box center [1427, 331] width 46 height 9
click at [364, 6] on span "Refresh" at bounding box center [345, 8] width 38 height 7
click at [1404, 455] on div at bounding box center [1408, 457] width 7 height 7
click at [1406, 455] on button at bounding box center [1408, 456] width 5 height 5
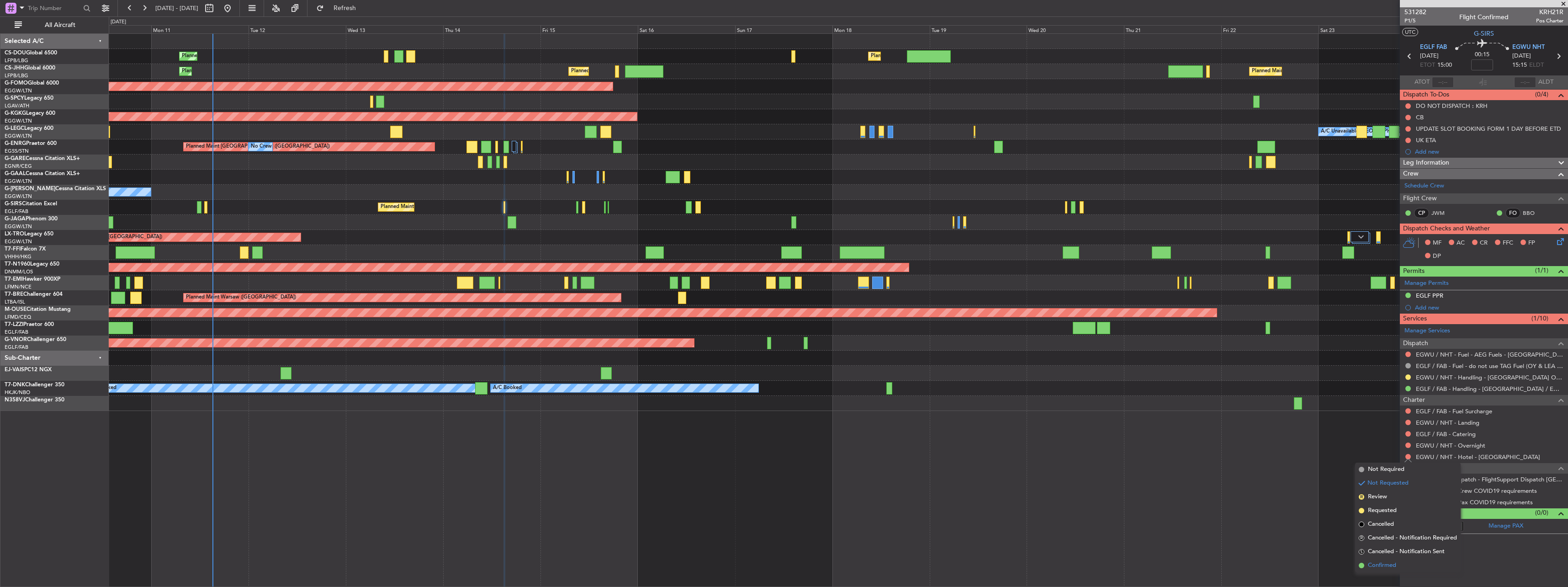
click at [1376, 564] on span "Confirmed" at bounding box center [1382, 565] width 29 height 9
click at [671, 482] on div "Planned Maint [GEOGRAPHIC_DATA] ([GEOGRAPHIC_DATA]) Planned Maint [GEOGRAPHIC_D…" at bounding box center [838, 310] width 1459 height 554
